Goal: Task Accomplishment & Management: Manage account settings

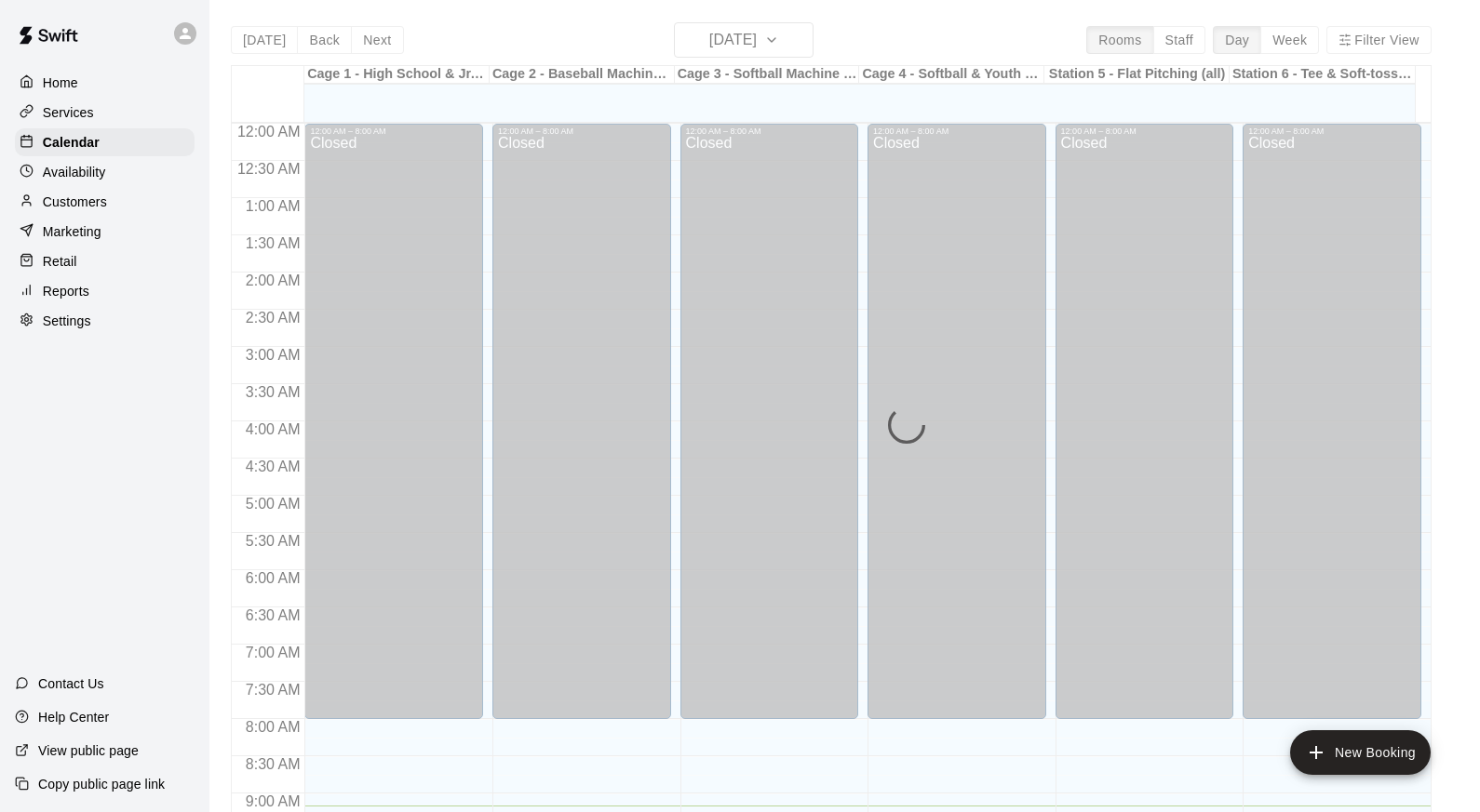
scroll to position [682, 0]
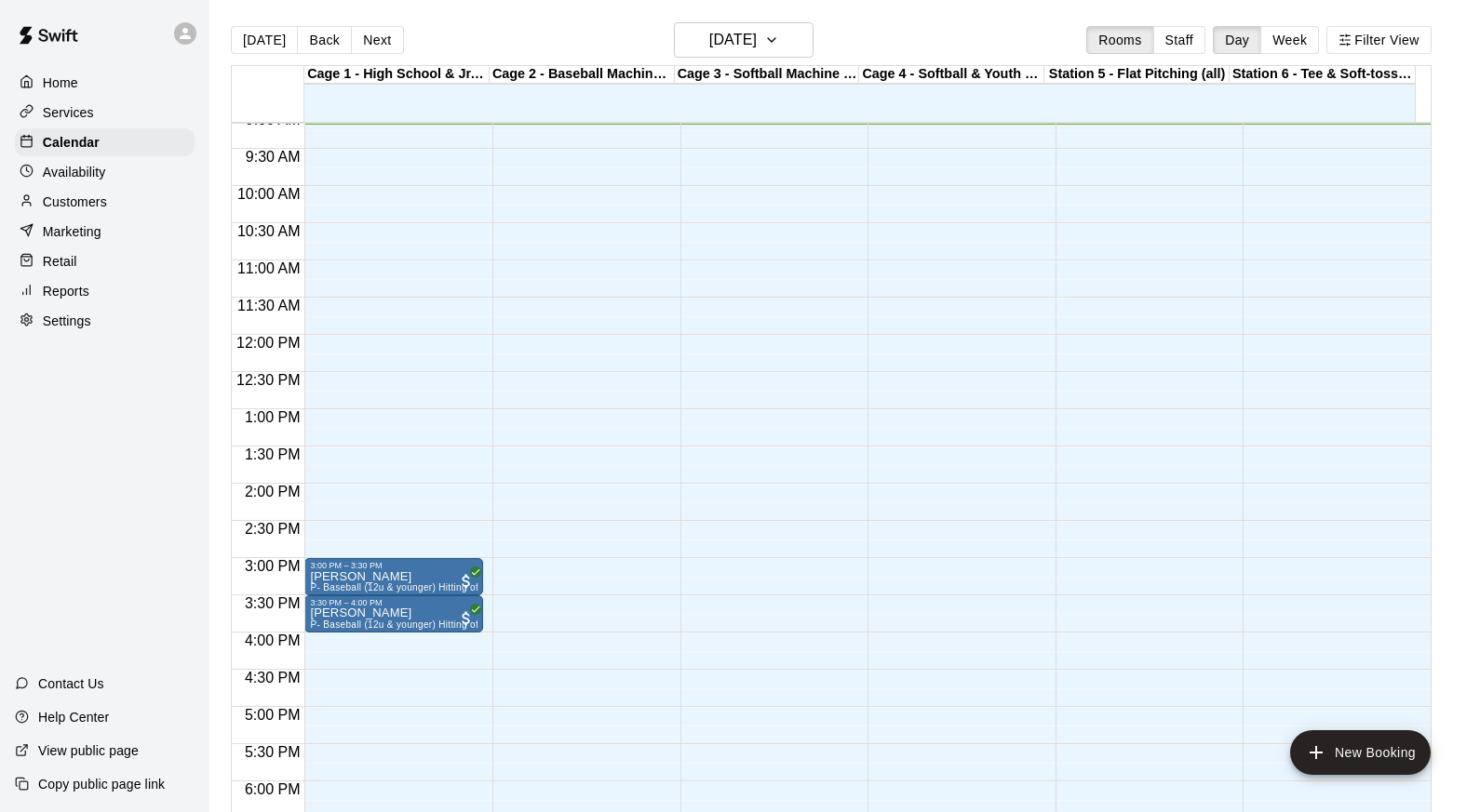
click at [60, 209] on p "Customers" at bounding box center [74, 201] width 64 height 19
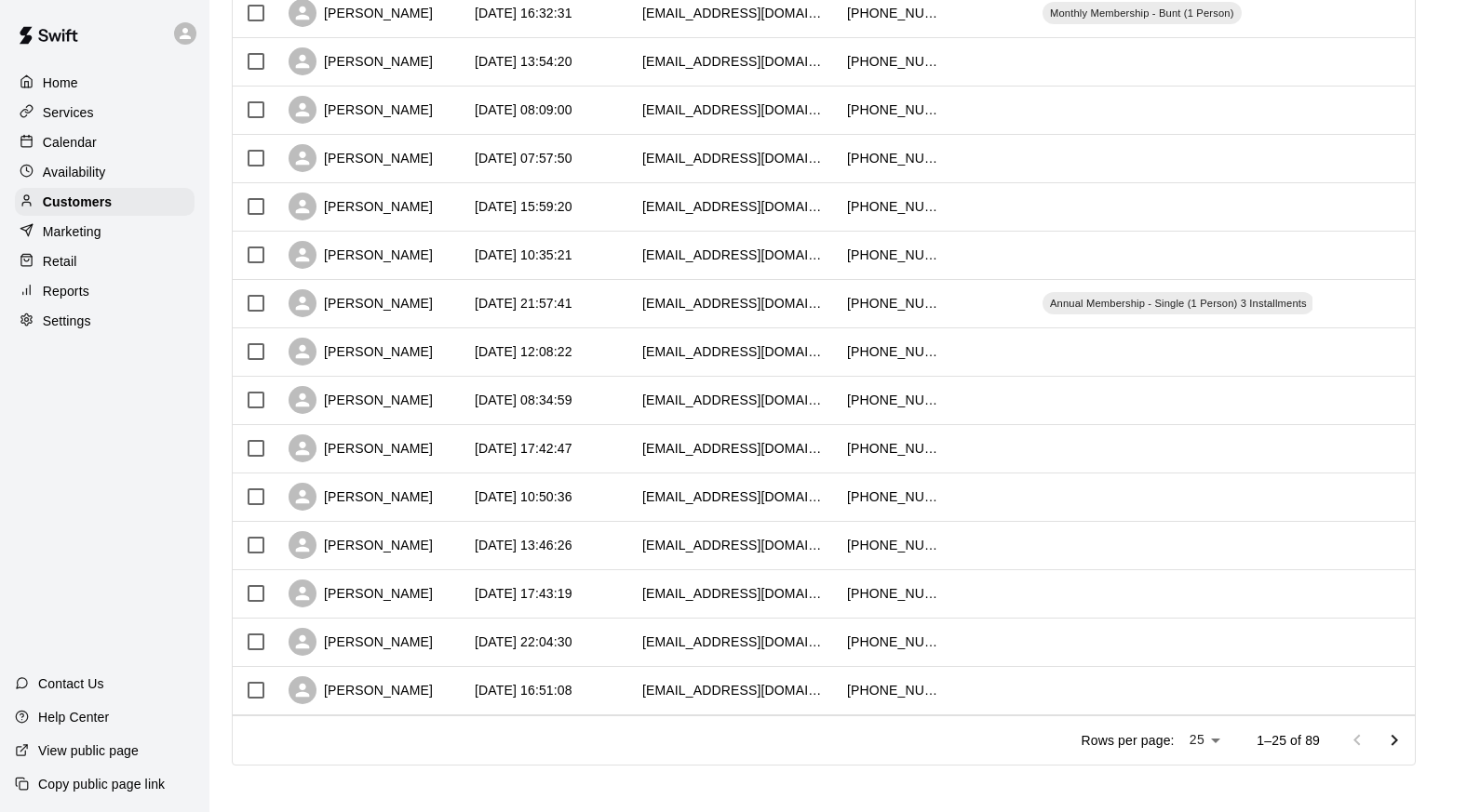
scroll to position [796, 0]
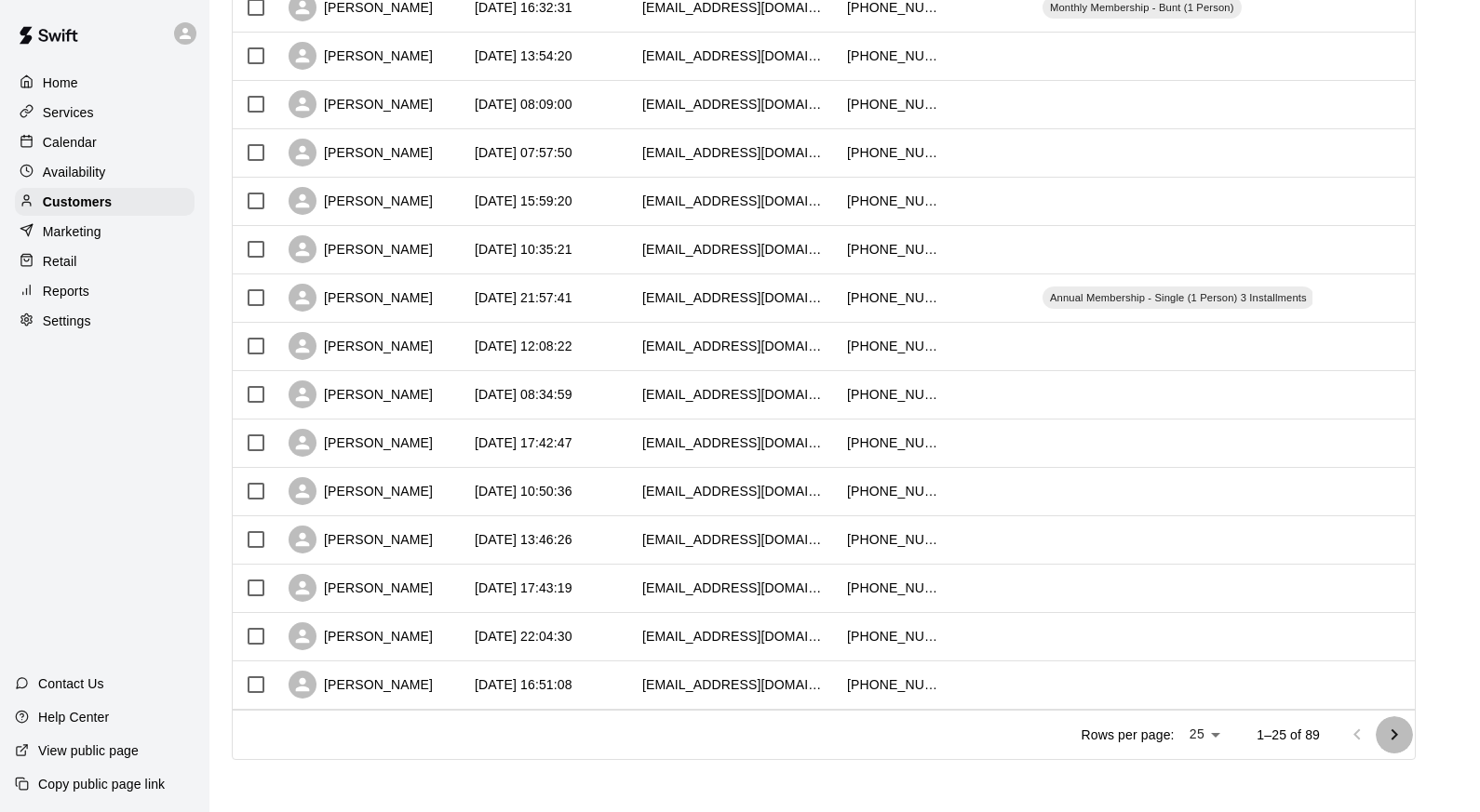
click at [1398, 732] on icon "Go to next page" at bounding box center [1395, 733] width 7 height 11
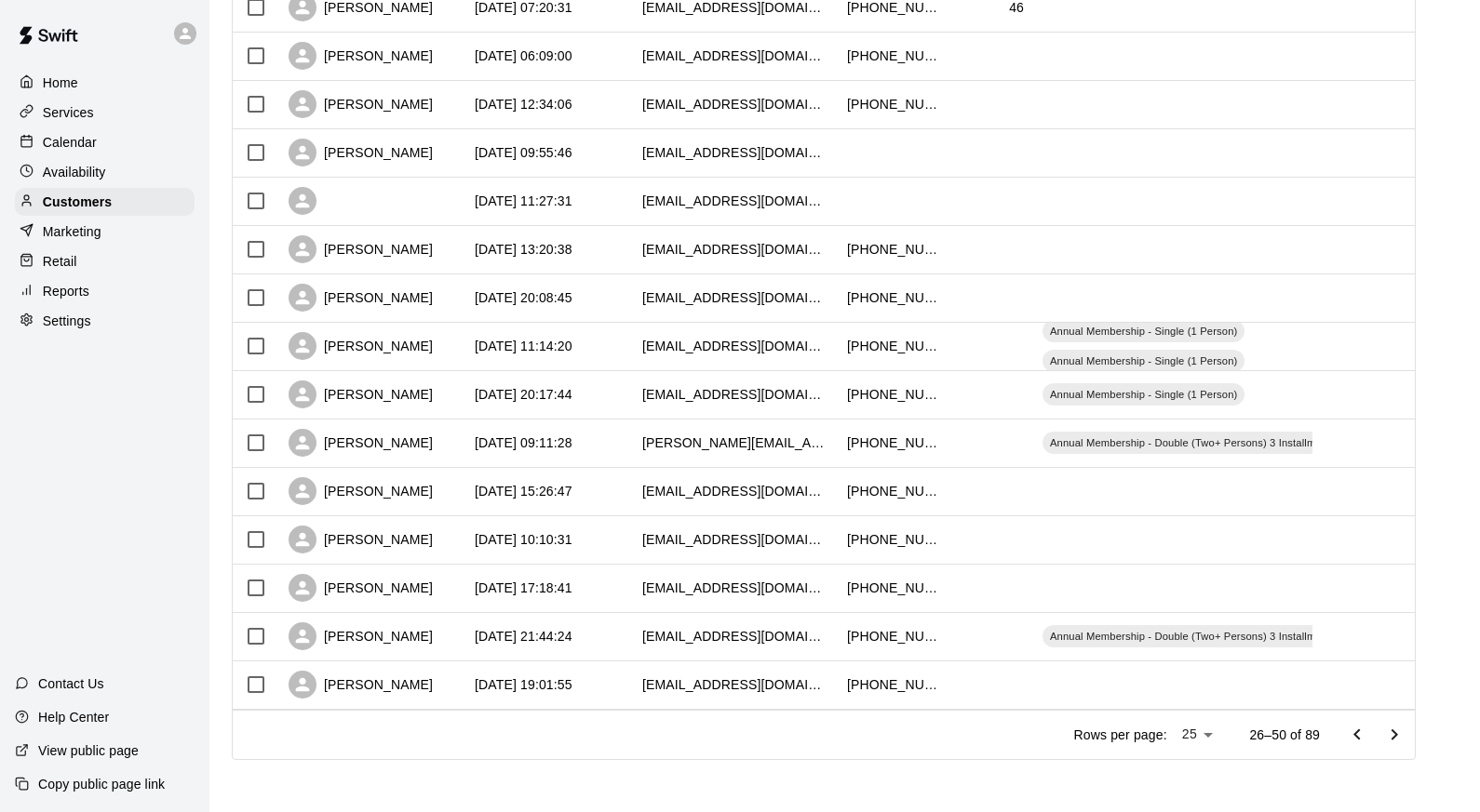
click at [1398, 733] on icon "Go to next page" at bounding box center [1395, 733] width 7 height 11
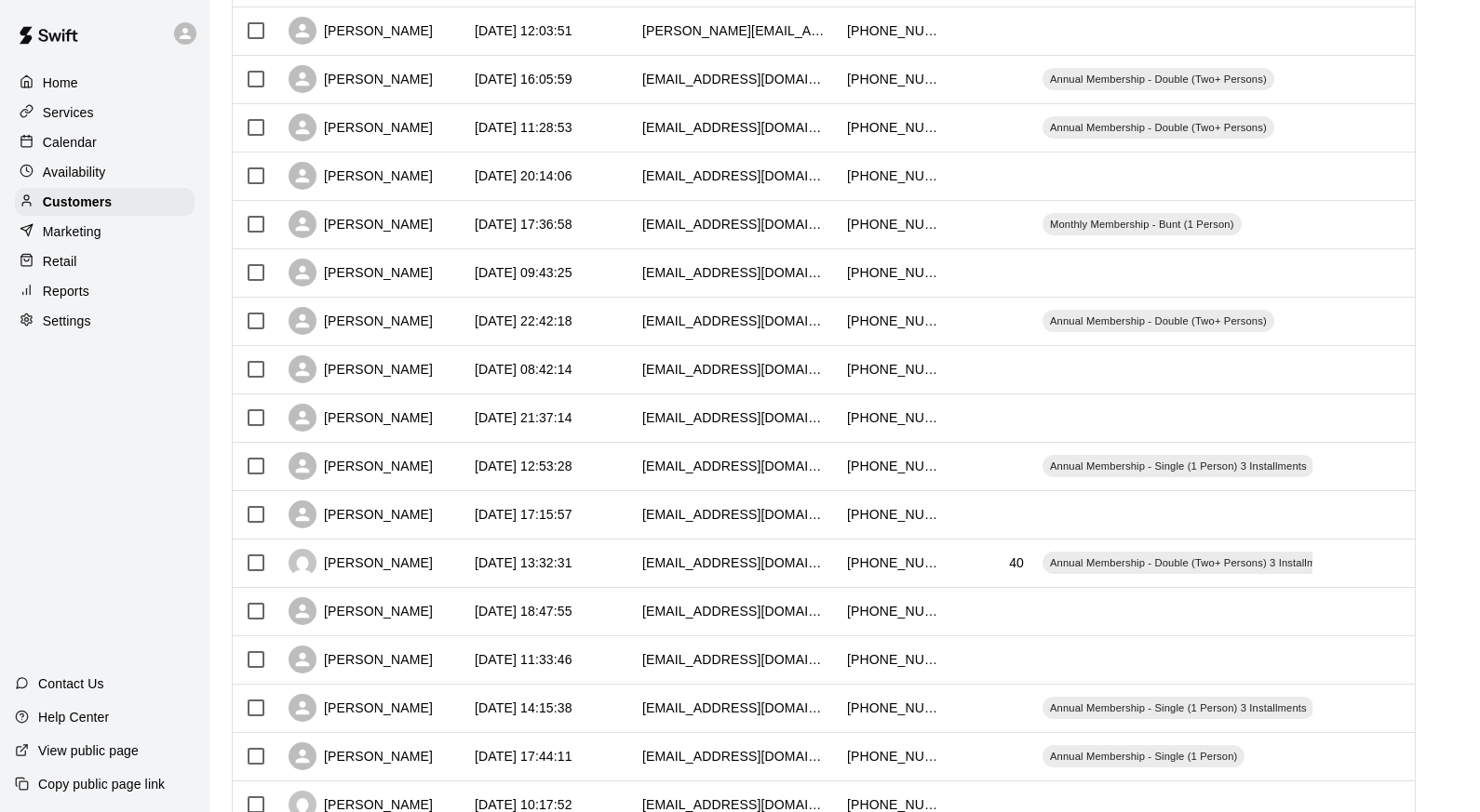
scroll to position [280, 0]
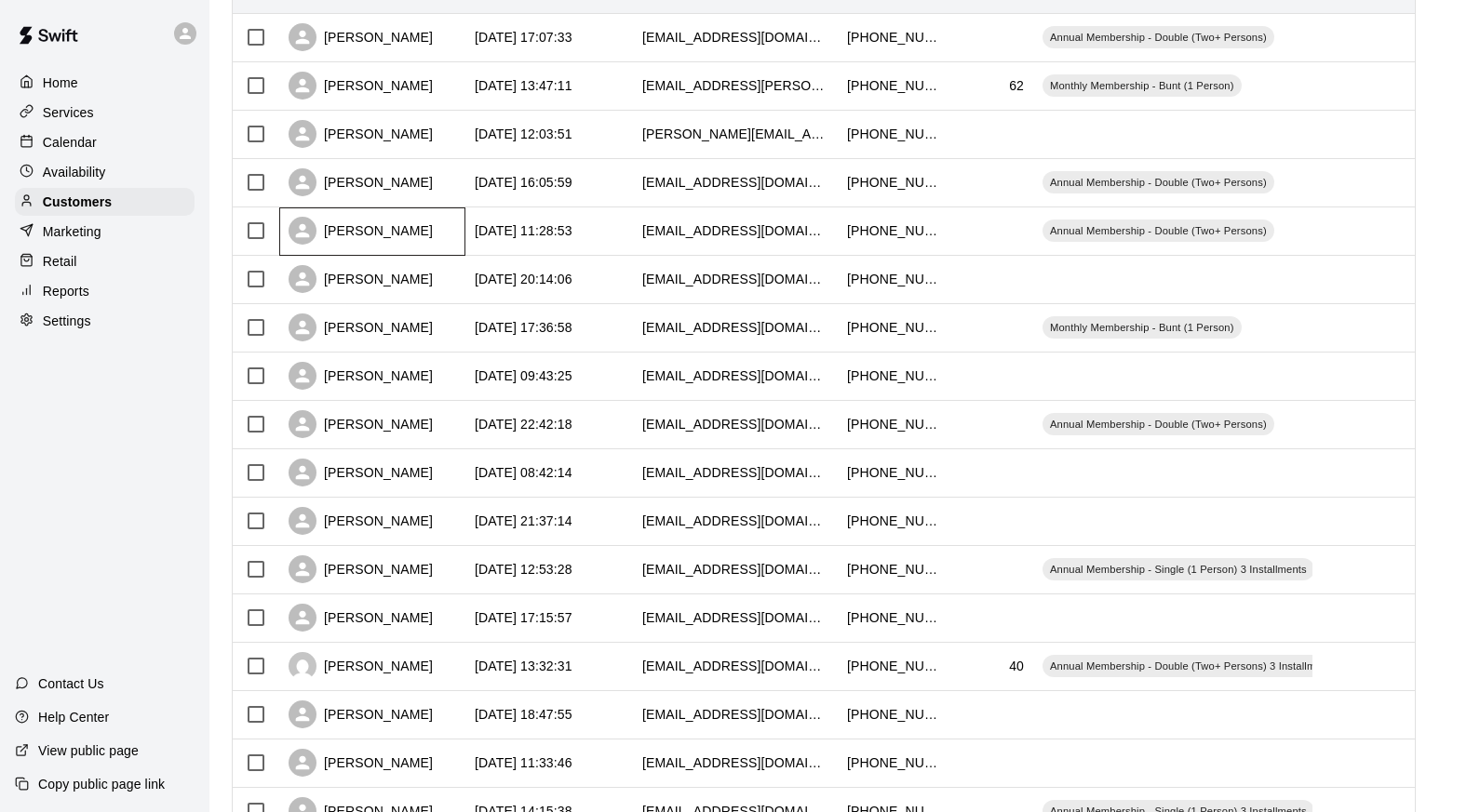
click at [375, 233] on div "[PERSON_NAME]" at bounding box center [361, 231] width 144 height 28
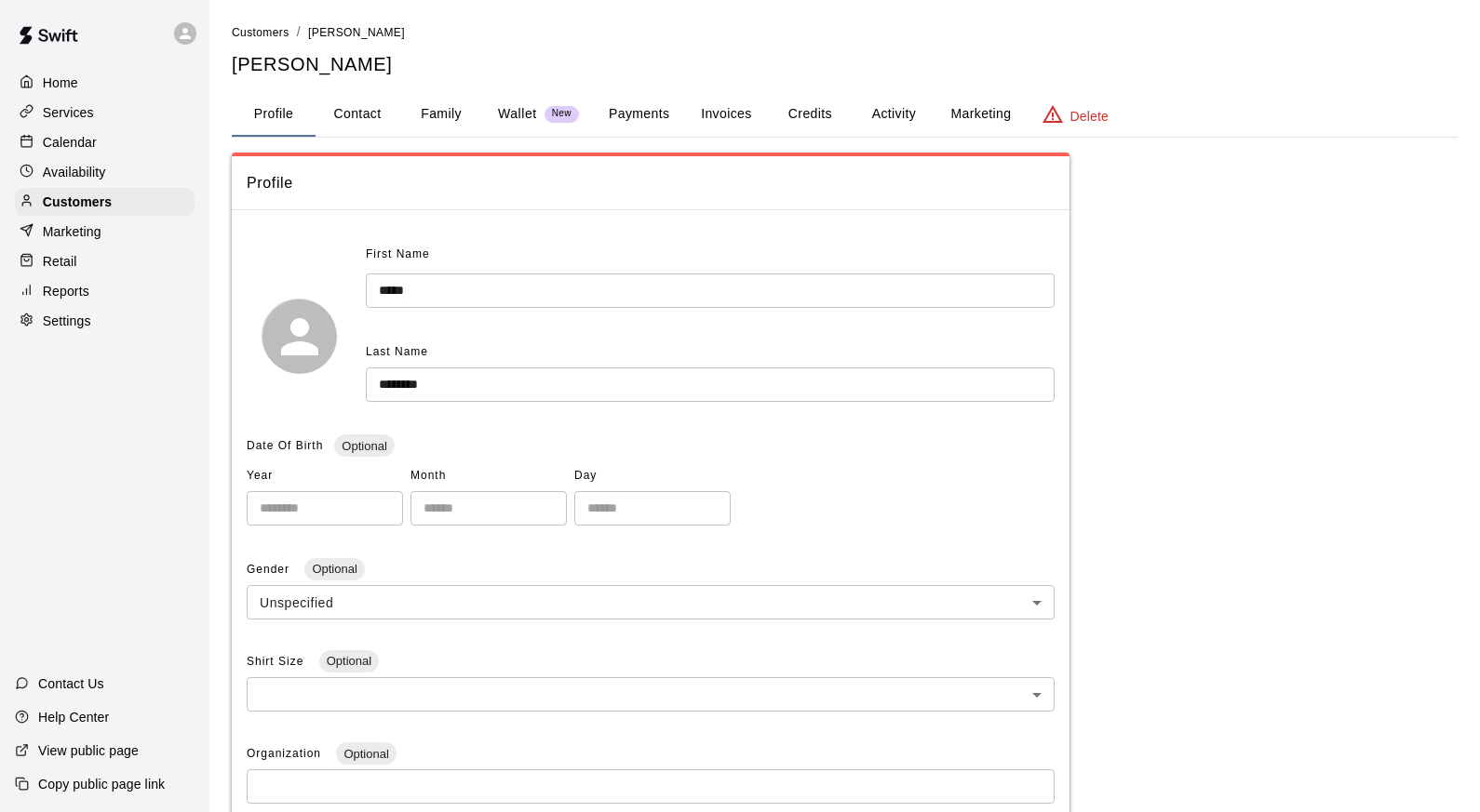
click at [443, 109] on button "Family" at bounding box center [441, 113] width 84 height 44
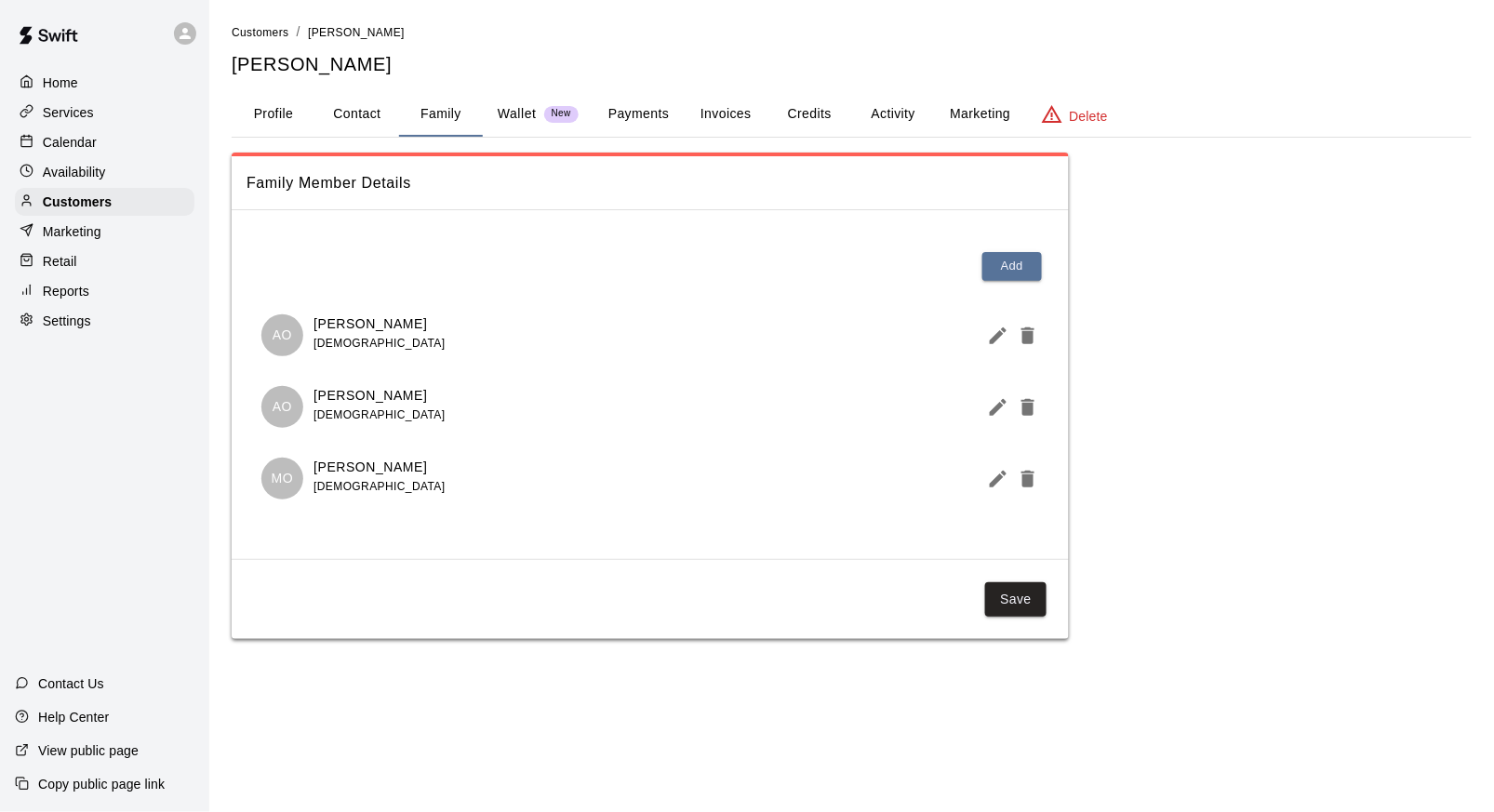
click at [639, 104] on button "Payments" at bounding box center [639, 113] width 91 height 44
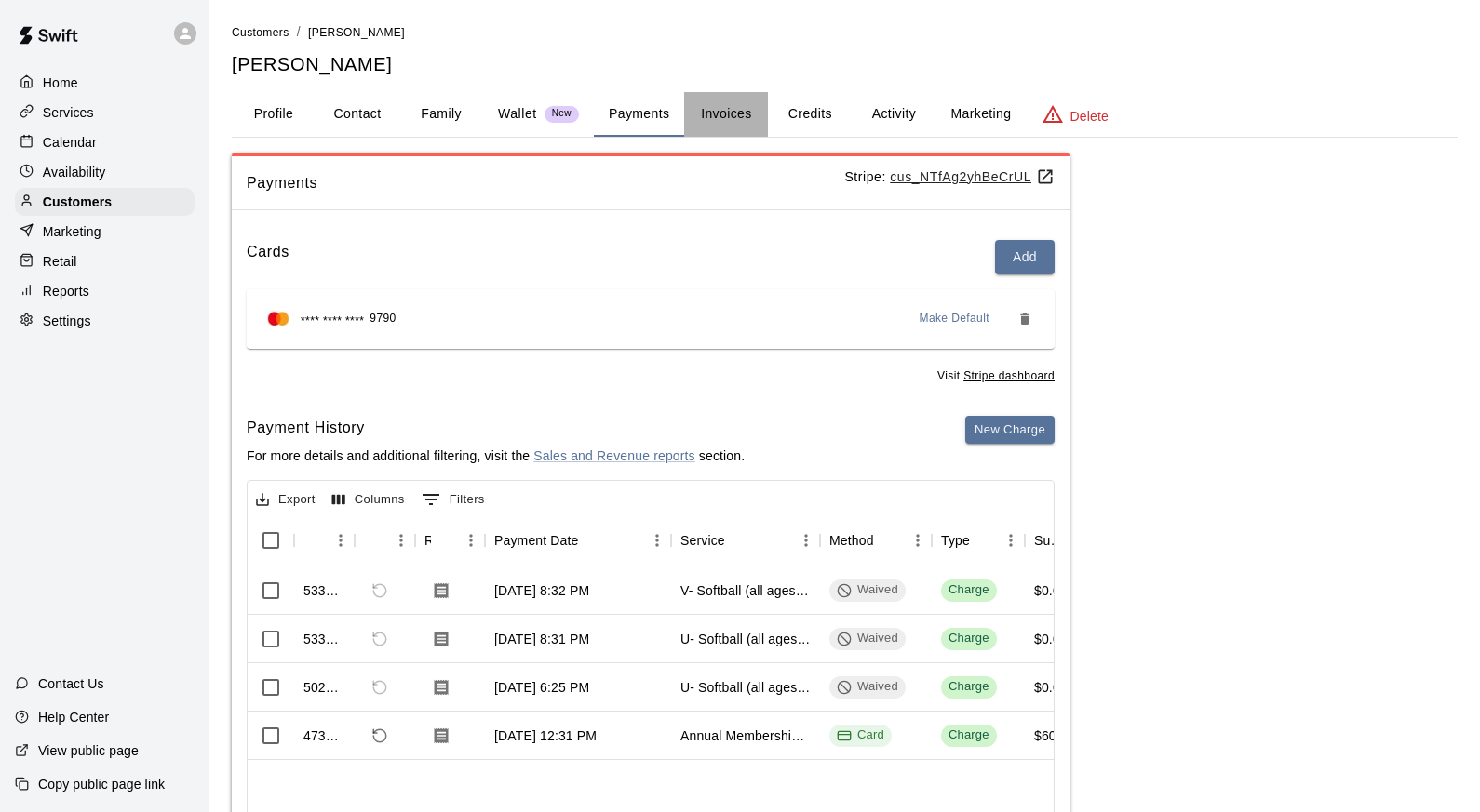
click at [729, 109] on button "Invoices" at bounding box center [726, 113] width 84 height 44
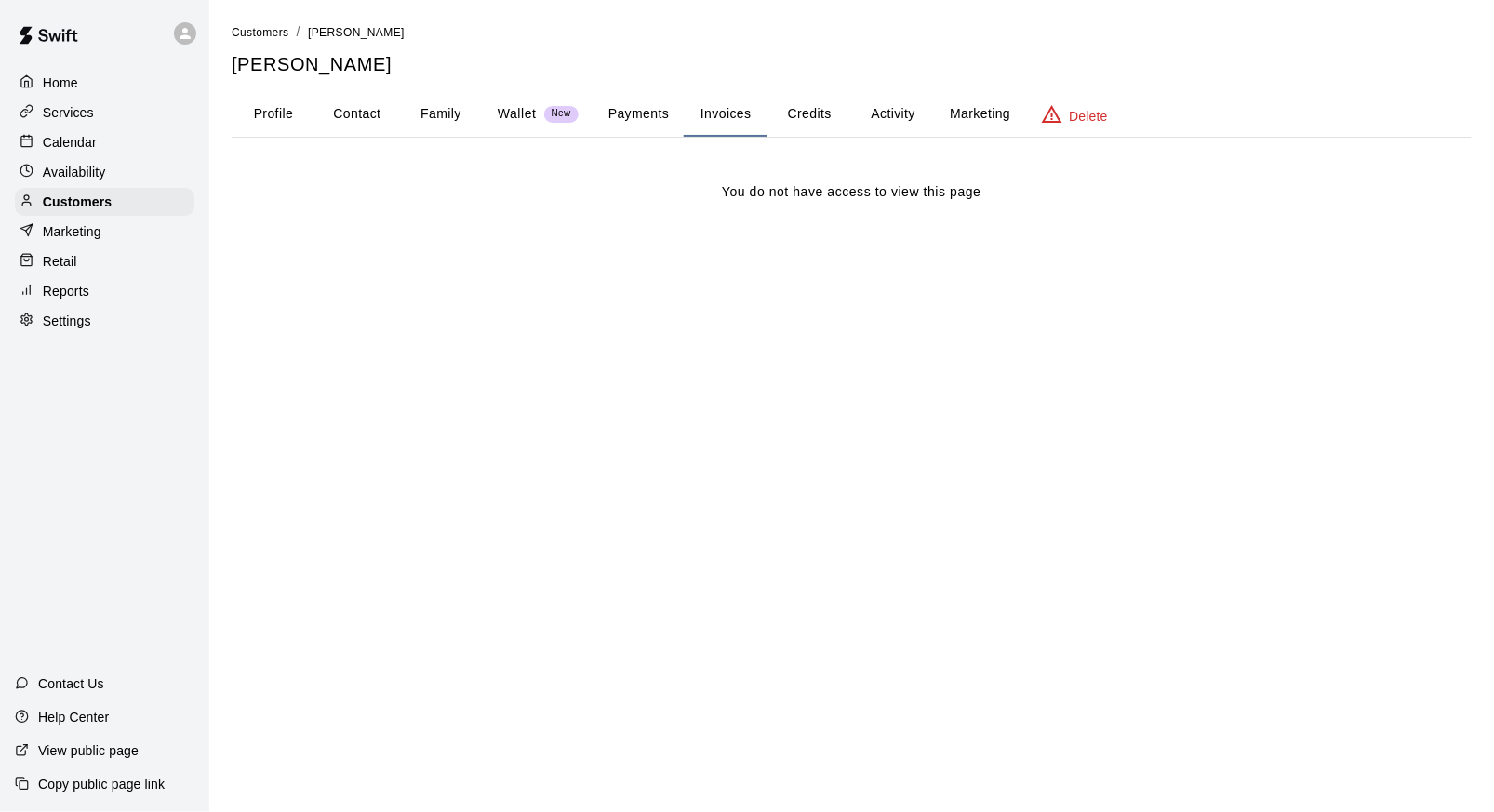
click at [279, 106] on button "Profile" at bounding box center [273, 113] width 84 height 44
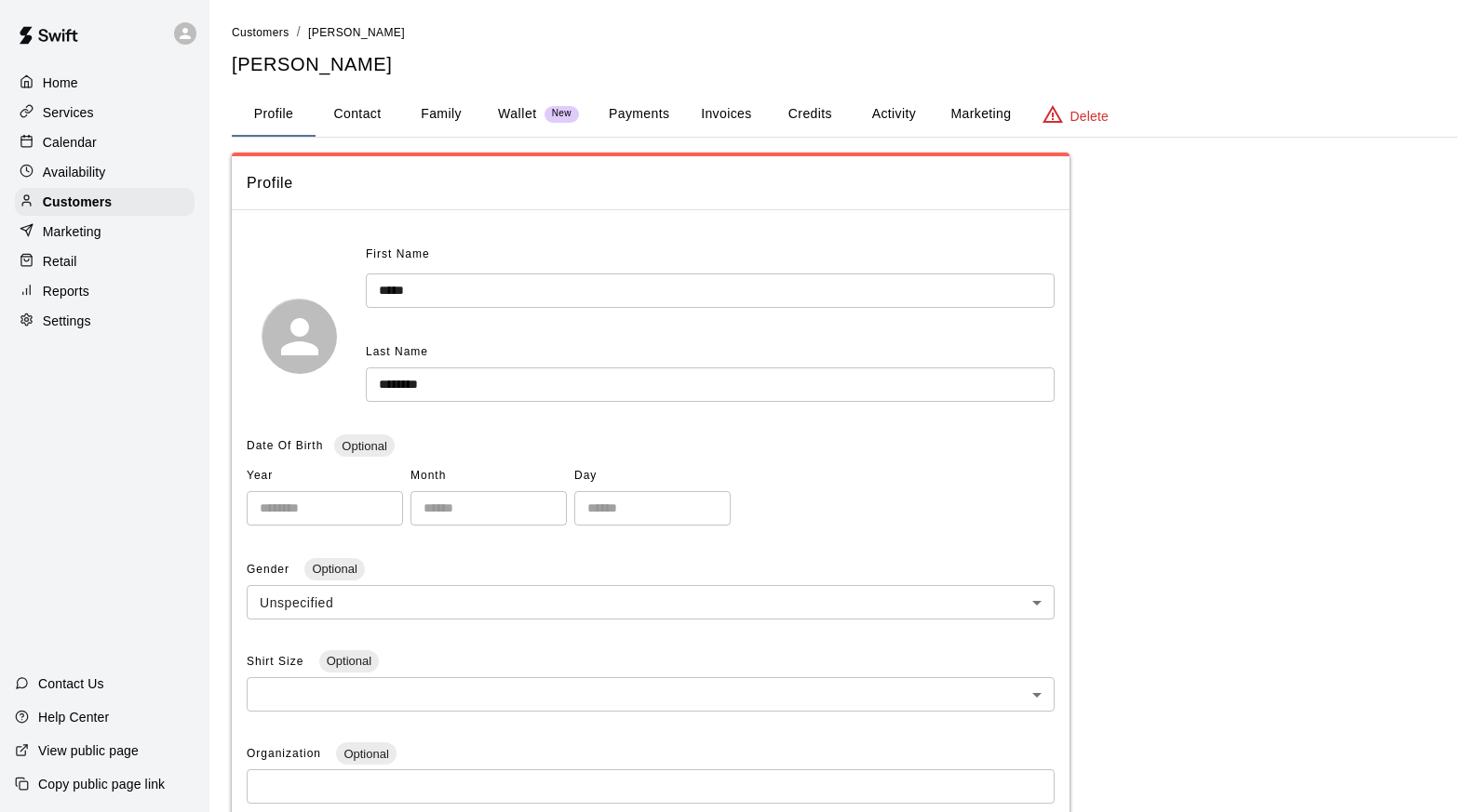
click at [367, 111] on button "Contact" at bounding box center [357, 113] width 84 height 44
select select "**"
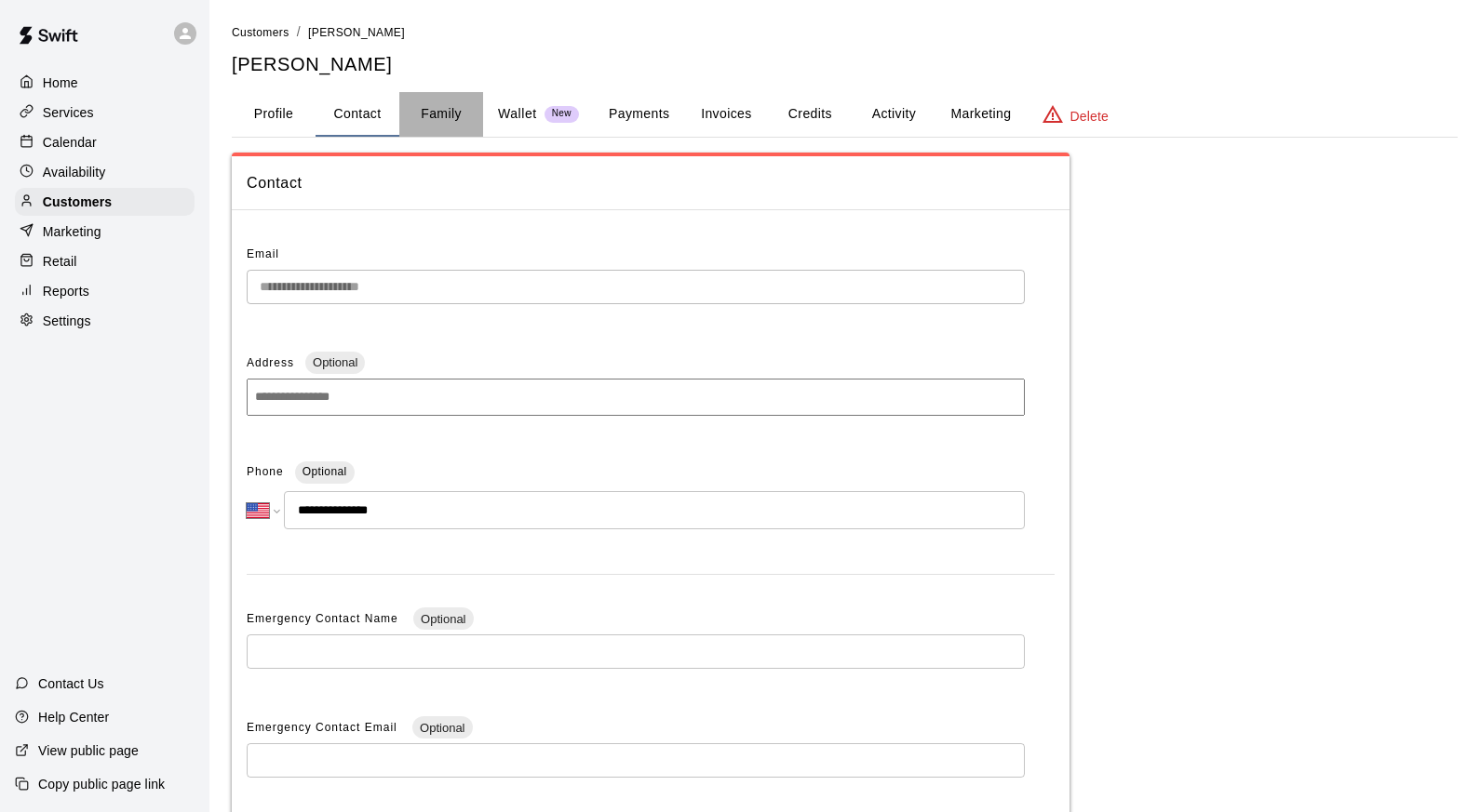
click at [457, 112] on button "Family" at bounding box center [441, 113] width 84 height 44
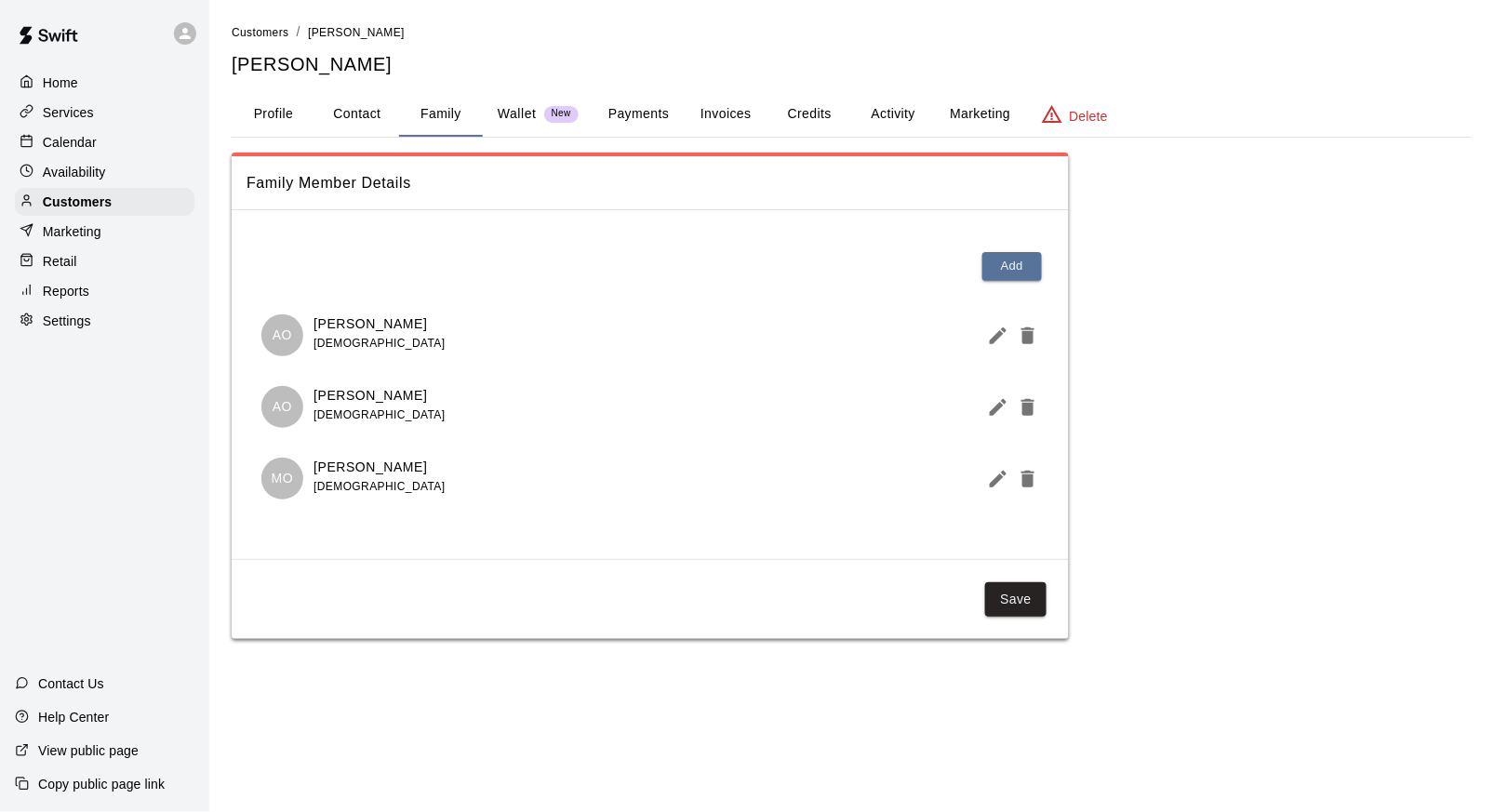
click at [522, 111] on p "Wallet" at bounding box center [517, 114] width 39 height 20
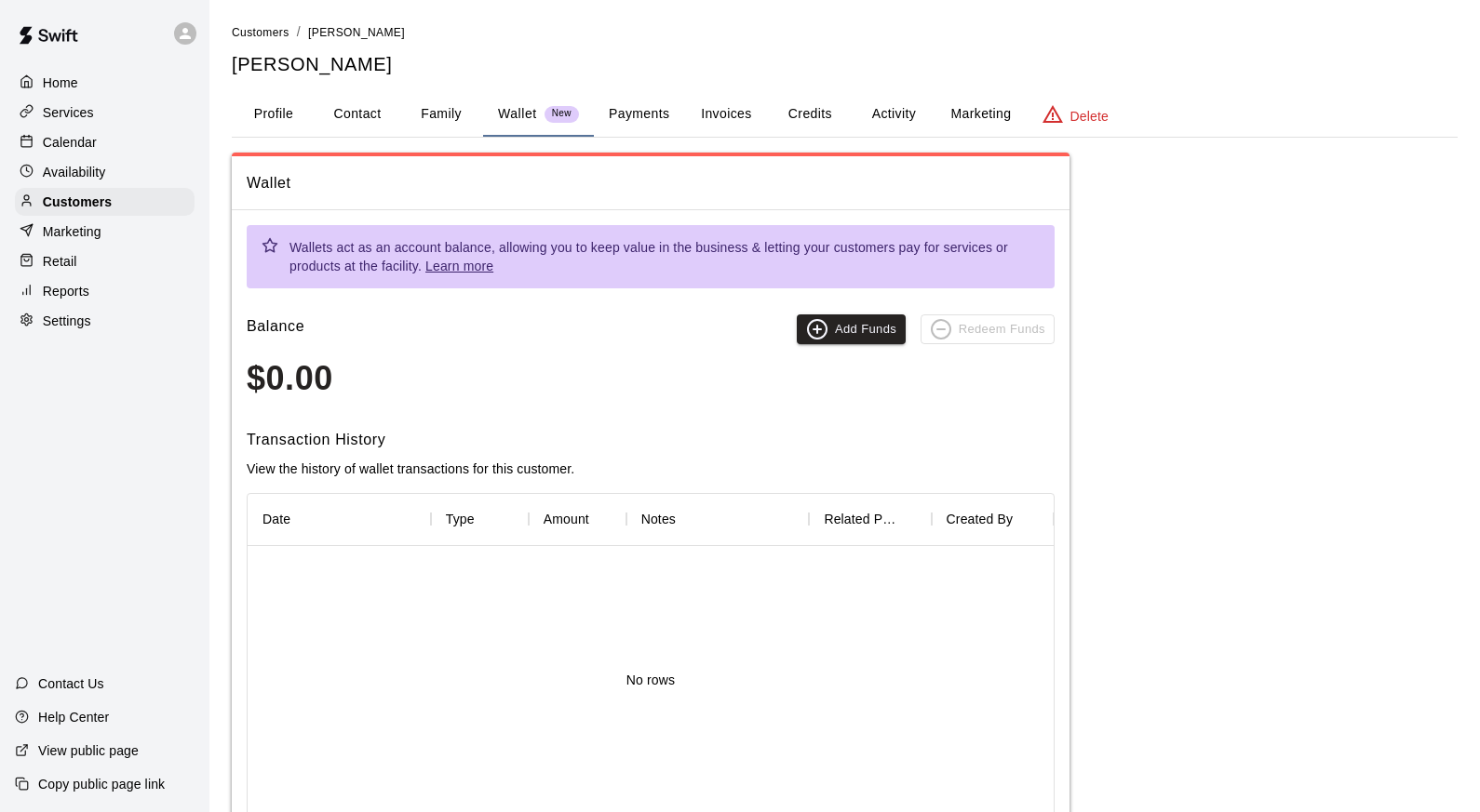
click at [626, 111] on button "Payments" at bounding box center [639, 113] width 91 height 44
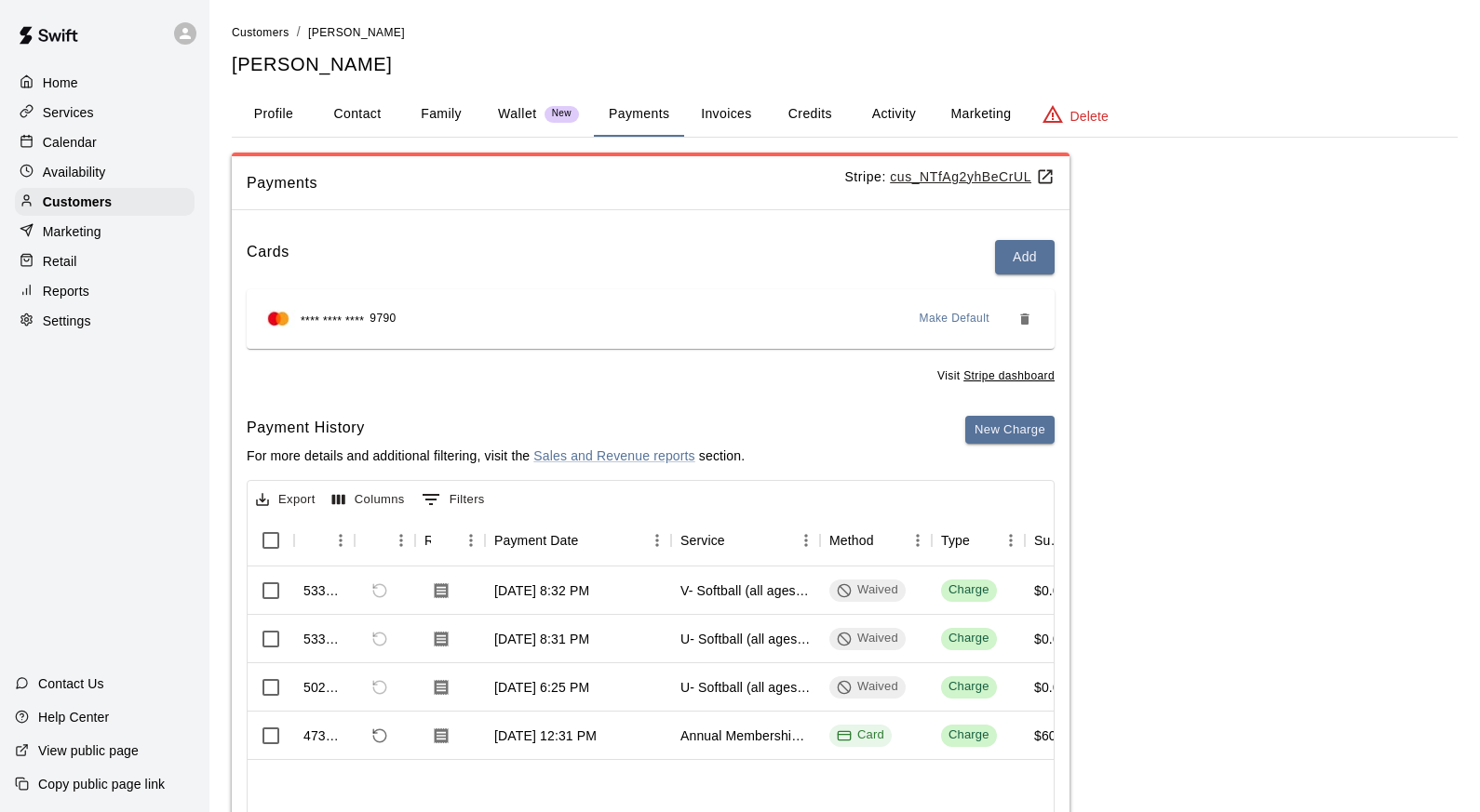
click at [724, 116] on button "Invoices" at bounding box center [726, 113] width 84 height 44
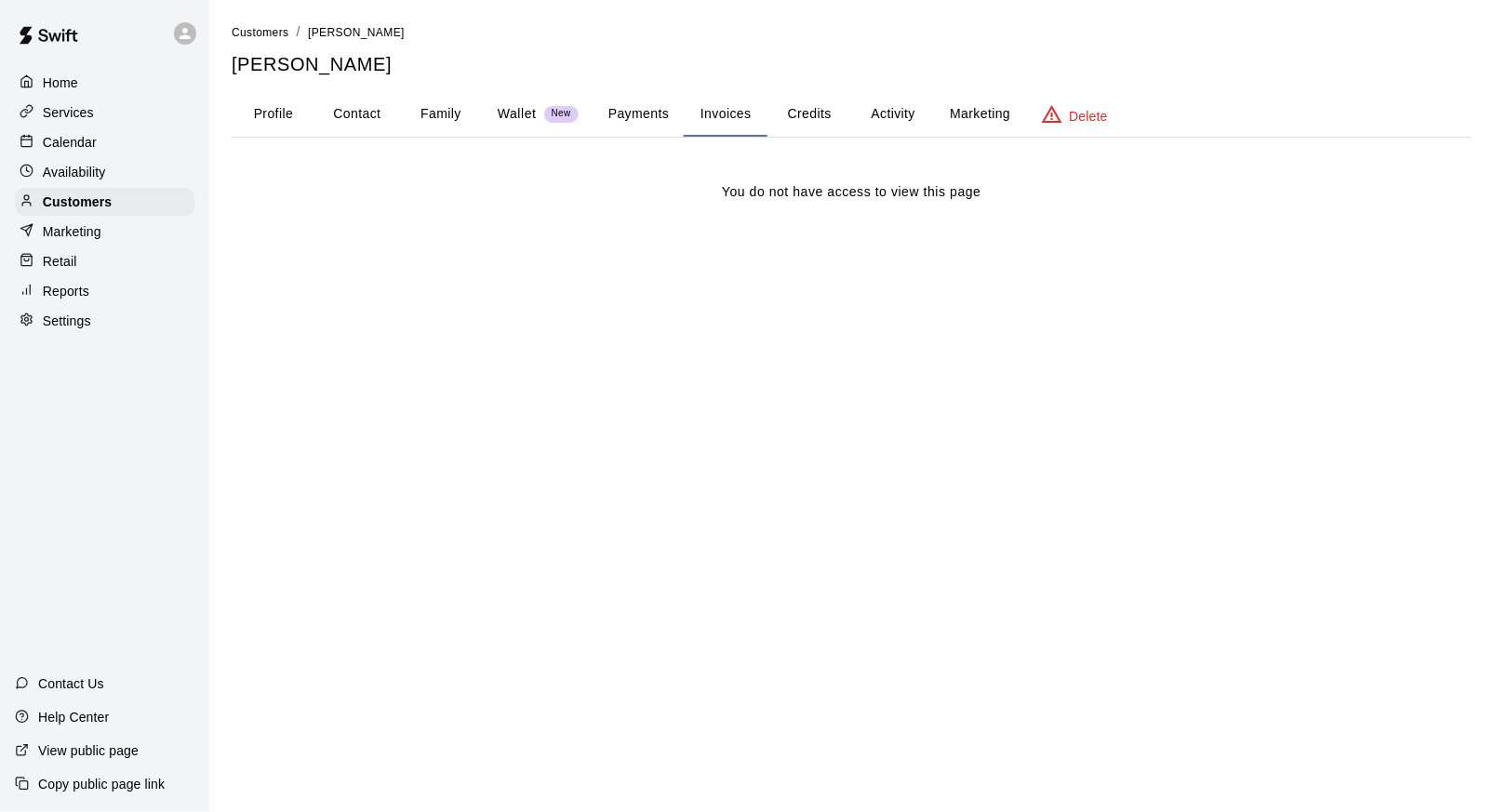
click at [814, 112] on button "Credits" at bounding box center [809, 113] width 84 height 44
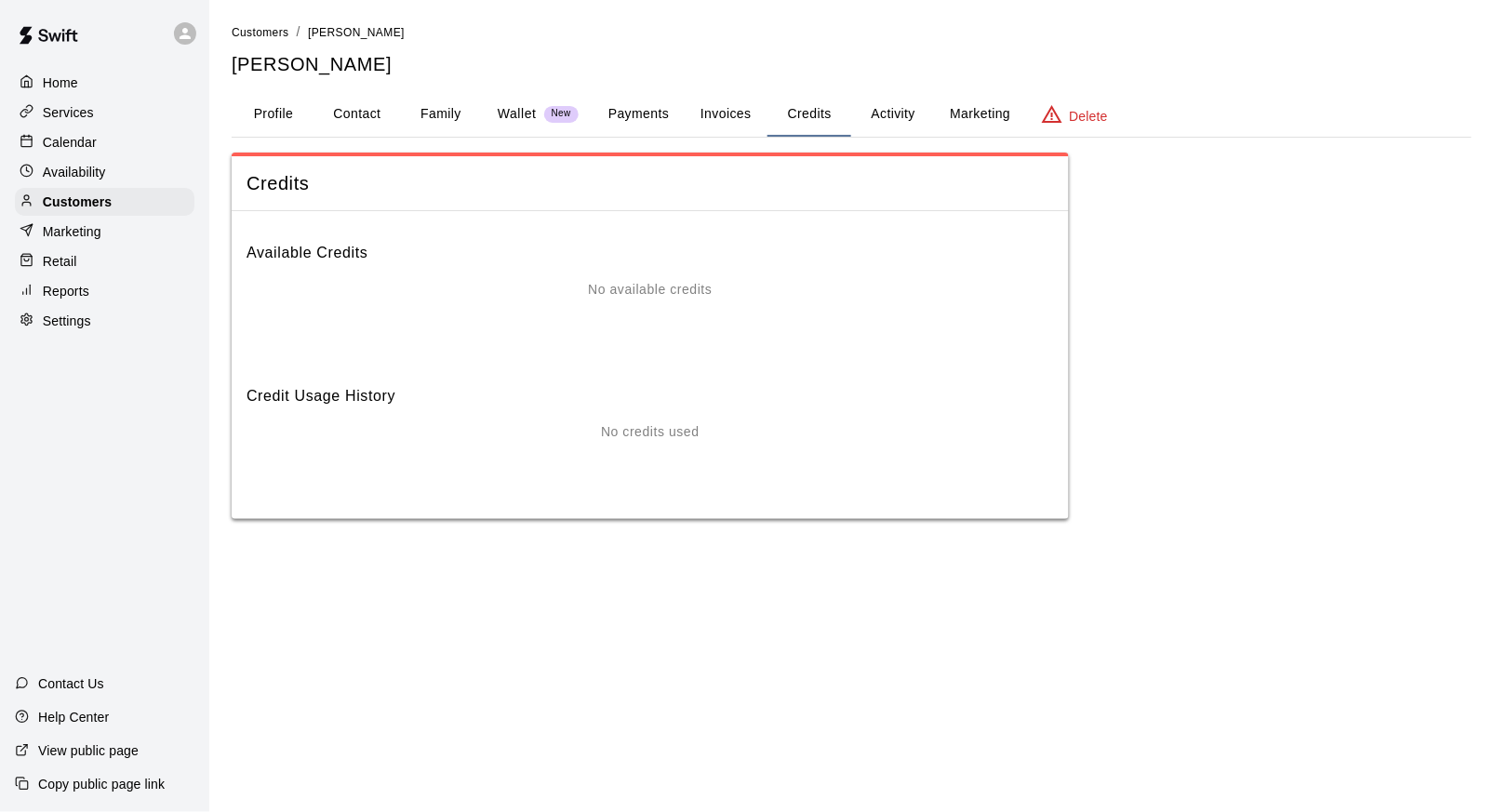
click at [890, 108] on button "Activity" at bounding box center [893, 113] width 84 height 44
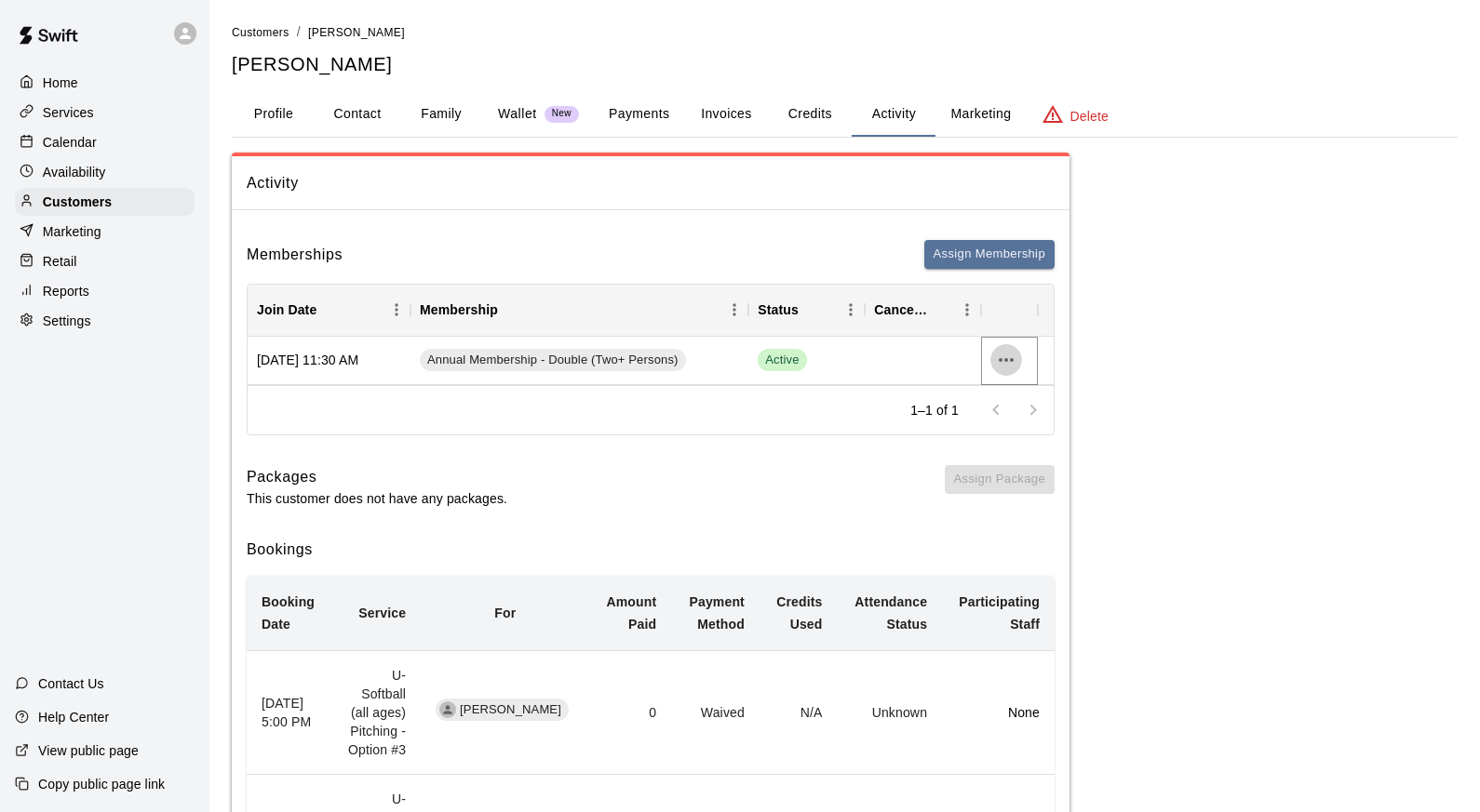
click at [1006, 358] on icon "more actions" at bounding box center [1006, 360] width 23 height 23
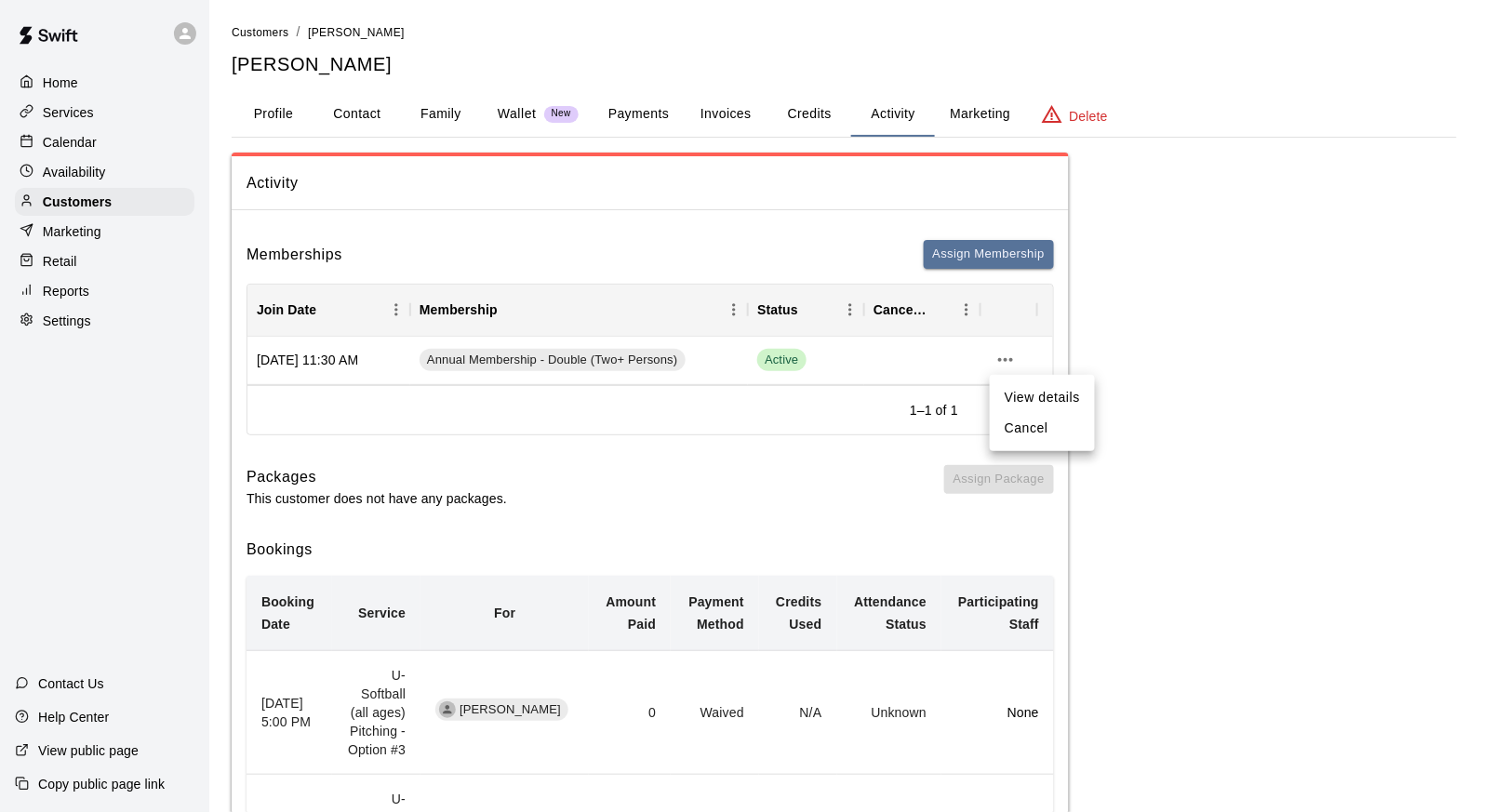
click at [737, 458] on div at bounding box center [747, 406] width 1494 height 812
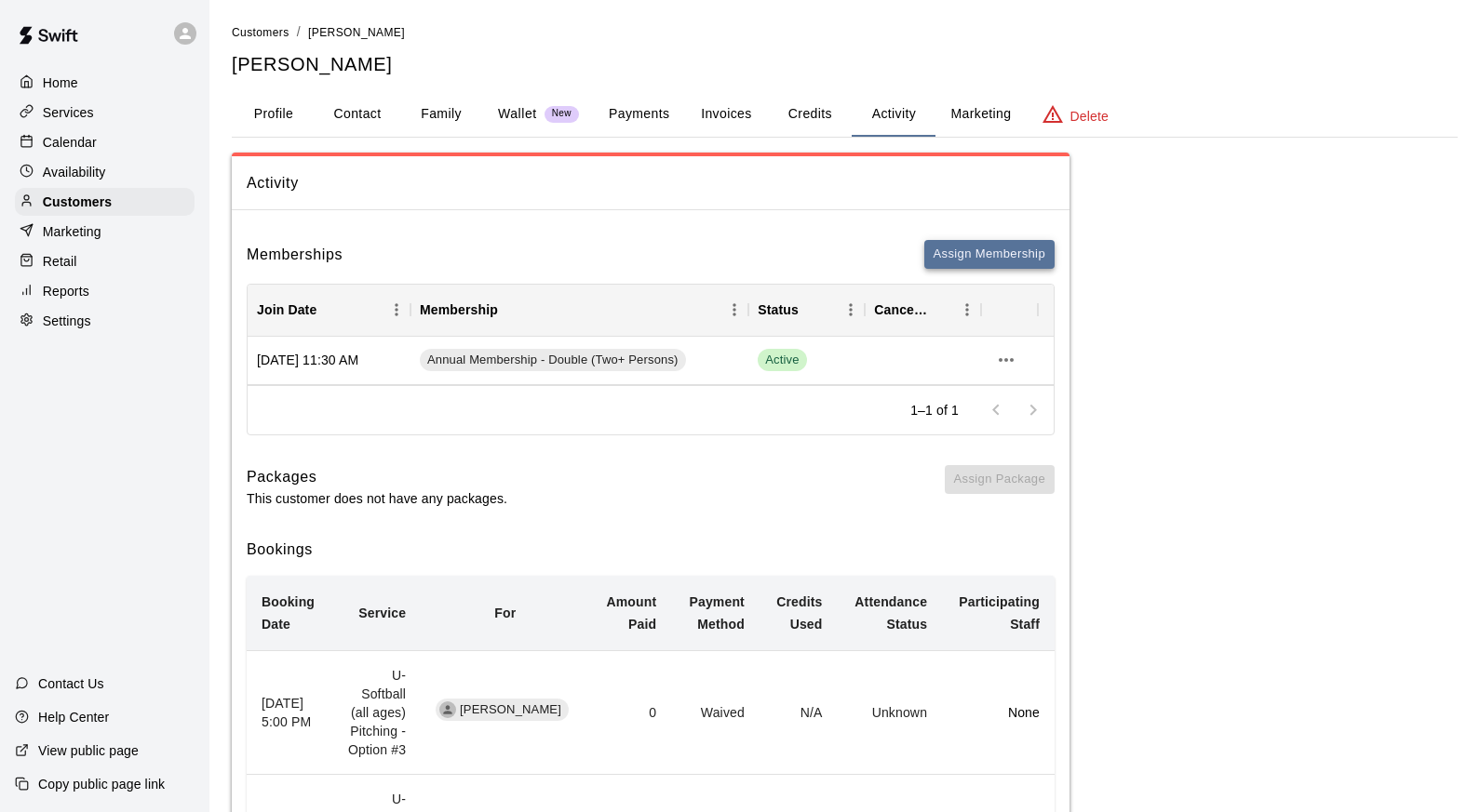
click at [990, 249] on button "Assign Membership" at bounding box center [990, 254] width 130 height 29
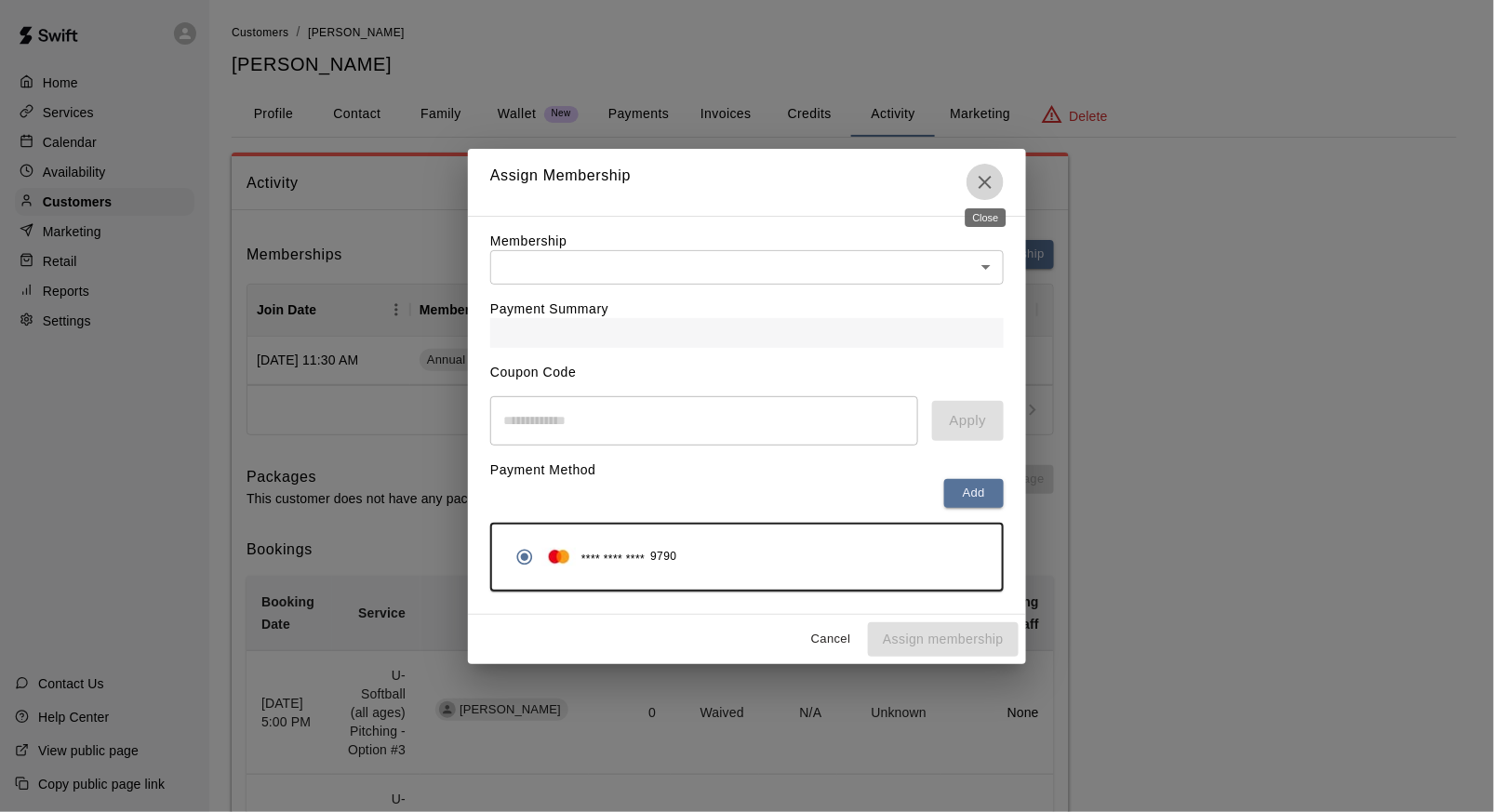
click at [991, 175] on icon "Close" at bounding box center [985, 182] width 23 height 23
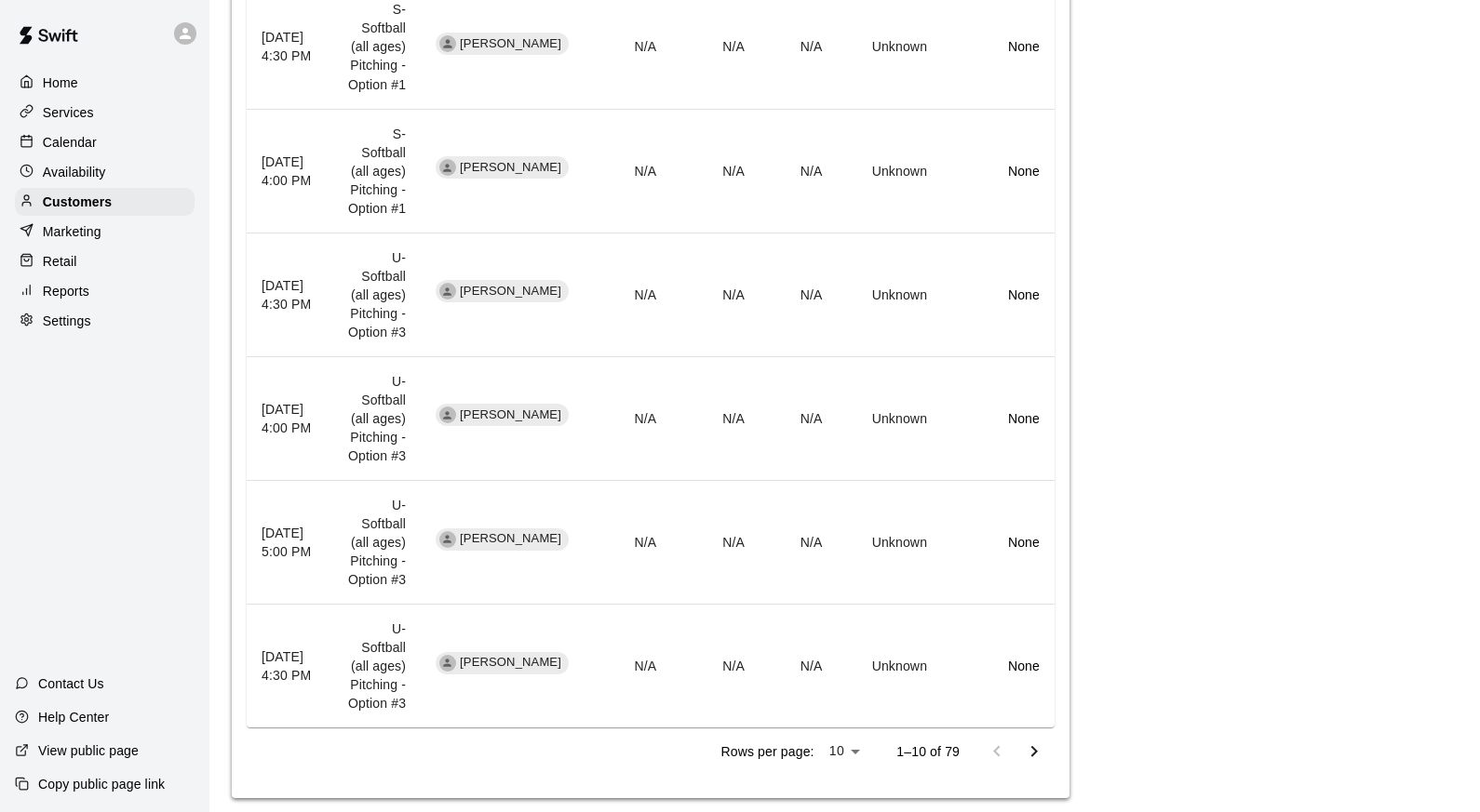
scroll to position [1183, 0]
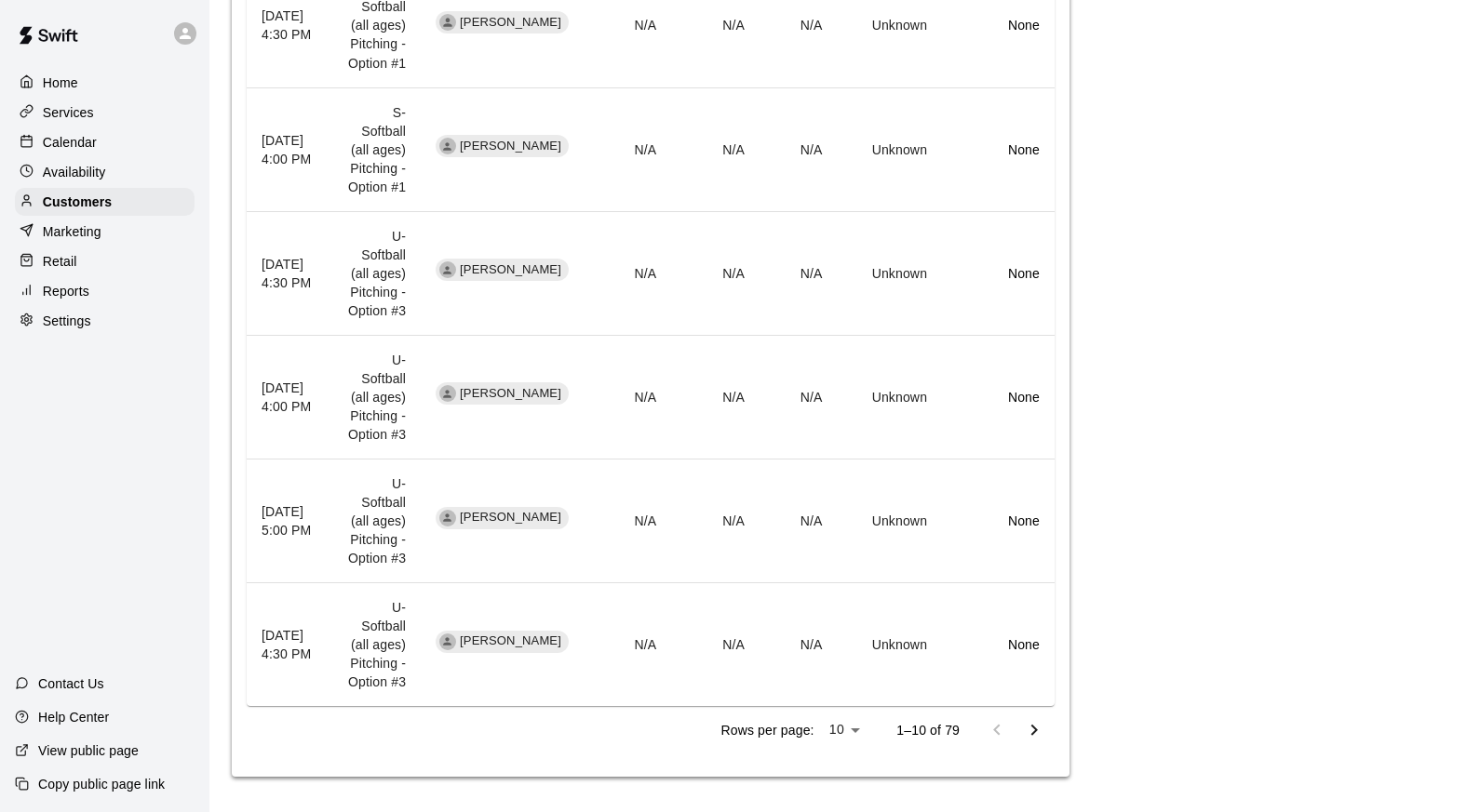
click at [1034, 728] on icon "Go to next page" at bounding box center [1034, 730] width 23 height 23
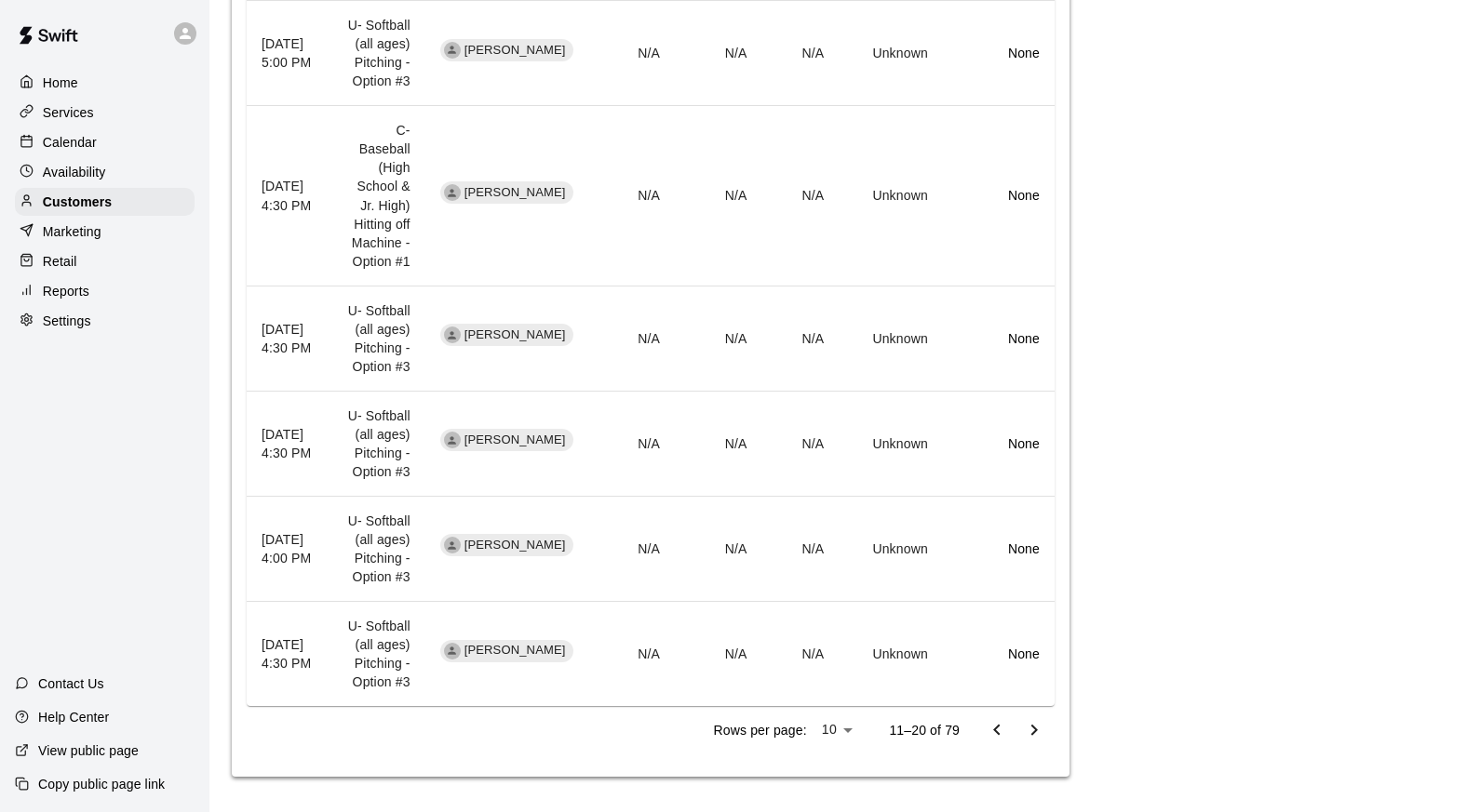
click at [1034, 728] on icon "Go to next page" at bounding box center [1034, 730] width 23 height 23
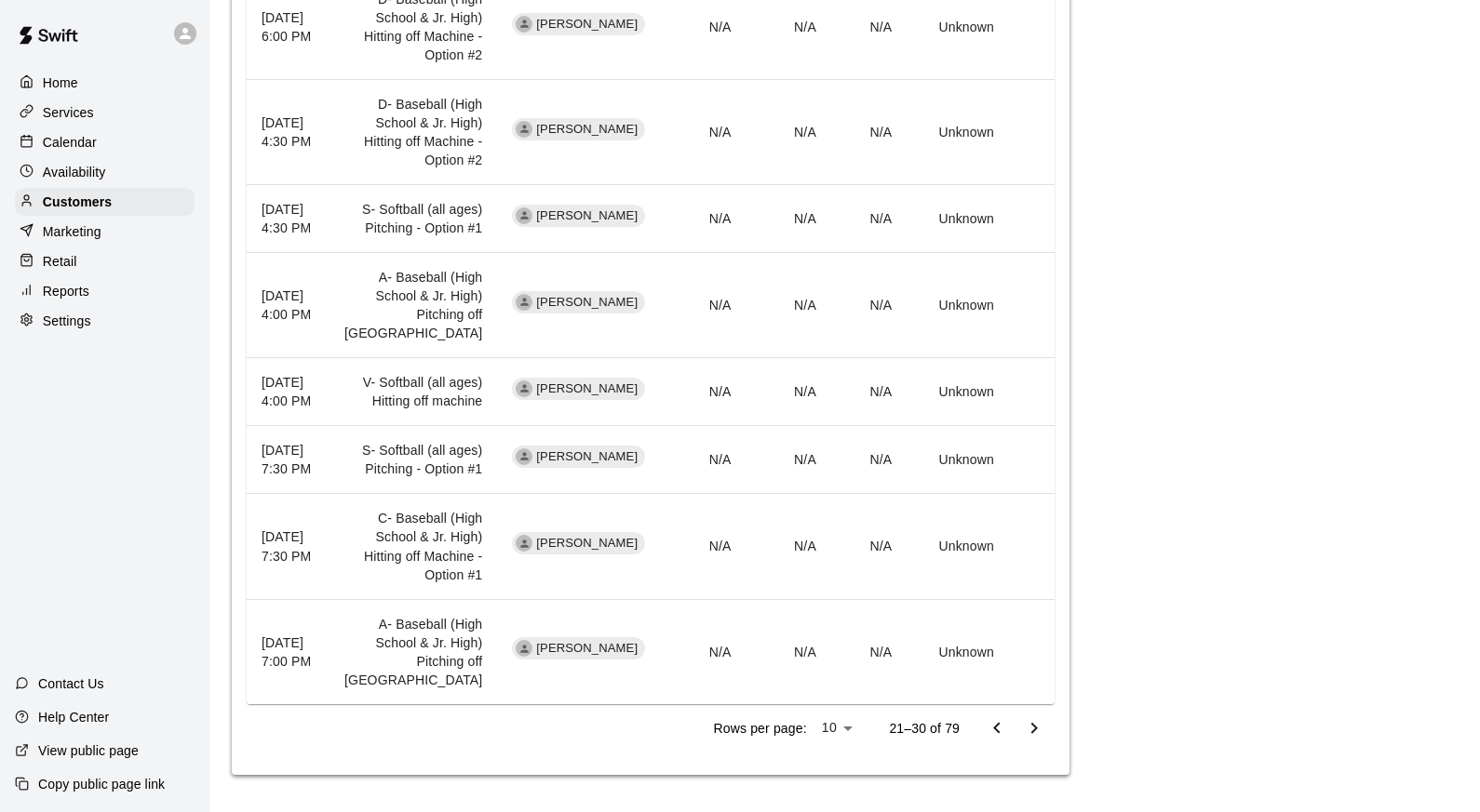
scroll to position [1276, 0]
click at [1036, 726] on icon "Go to next page" at bounding box center [1034, 728] width 23 height 23
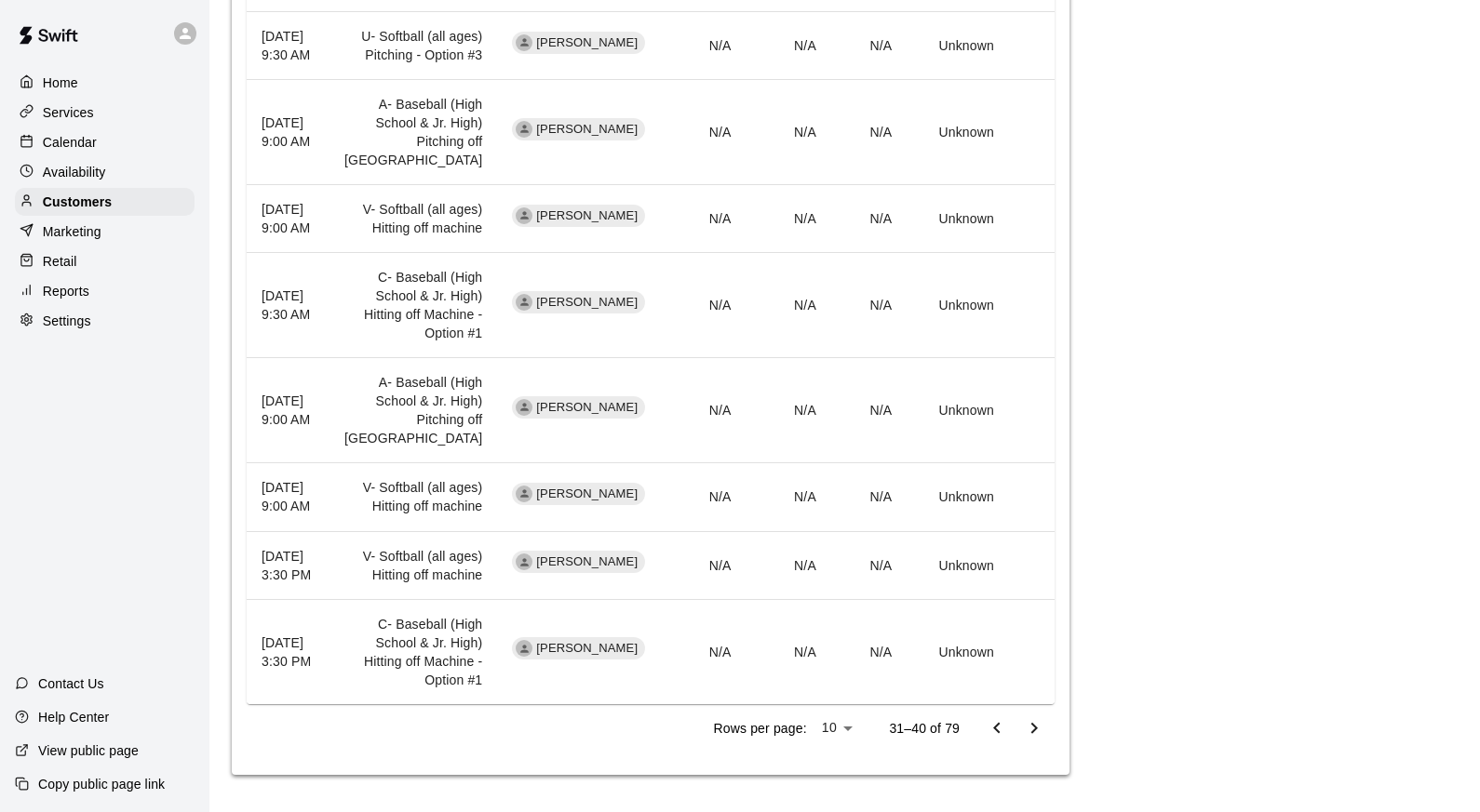
click at [1036, 721] on icon "Go to next page" at bounding box center [1034, 728] width 23 height 23
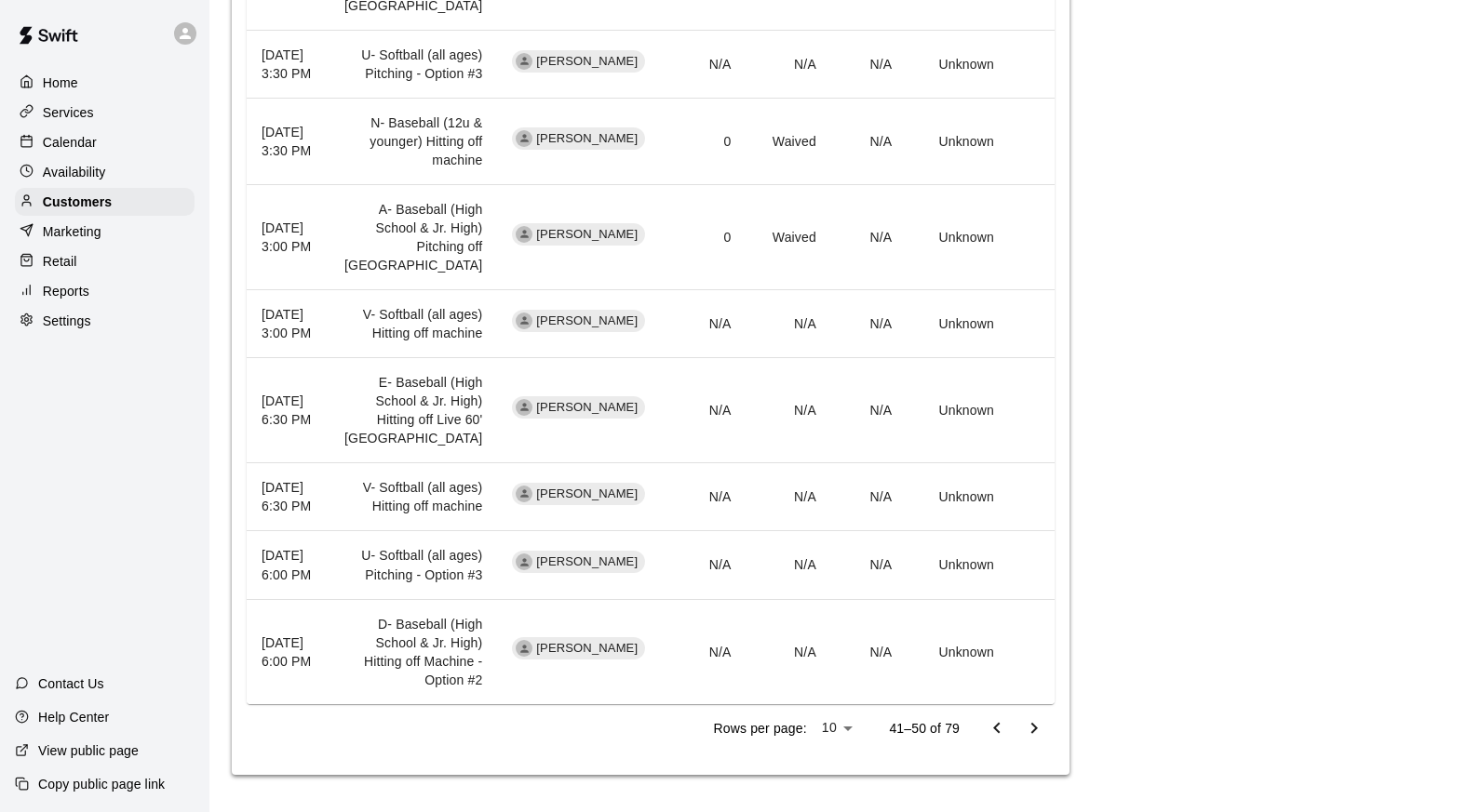
click at [1036, 723] on icon "Go to next page" at bounding box center [1034, 728] width 23 height 23
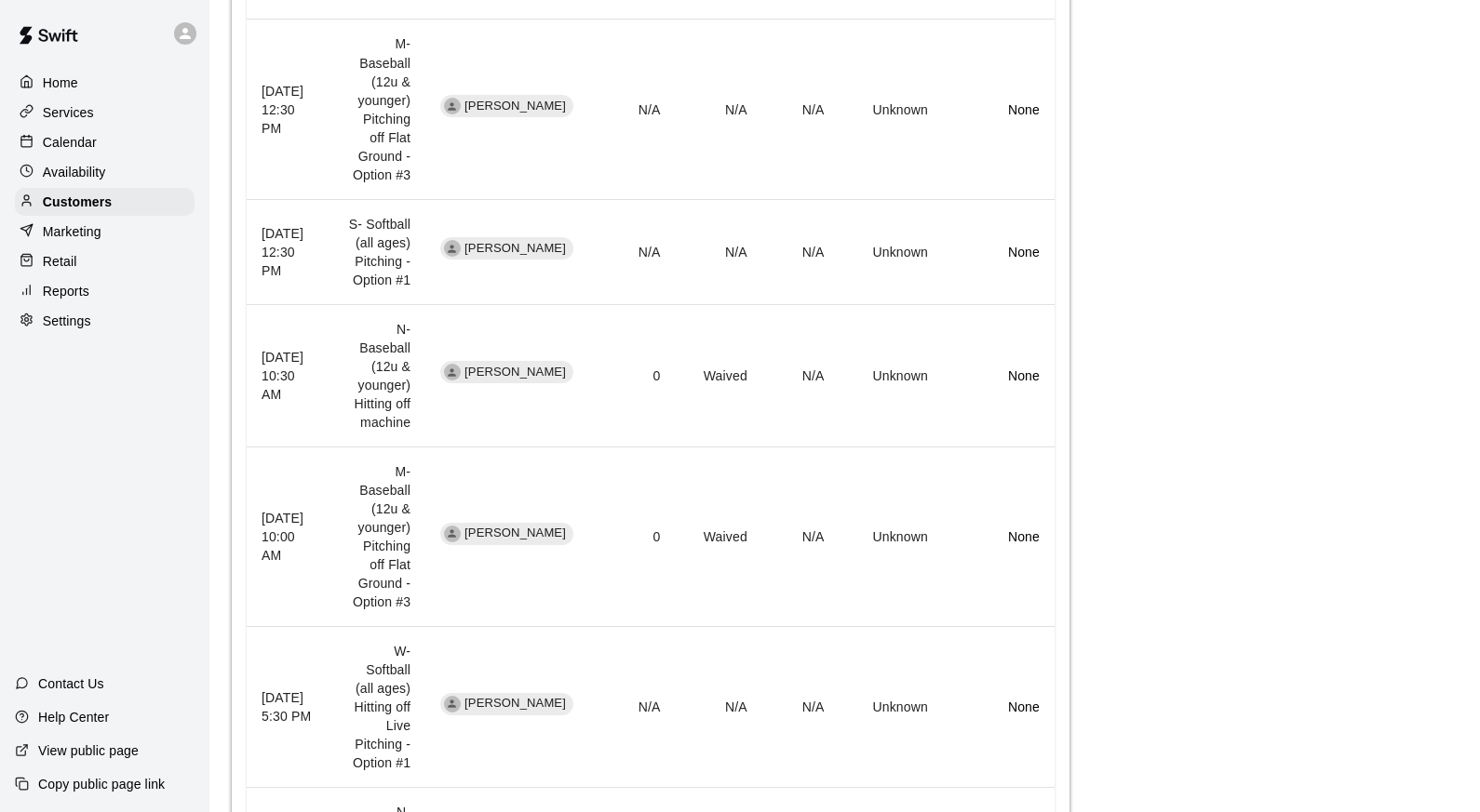
scroll to position [1220, 0]
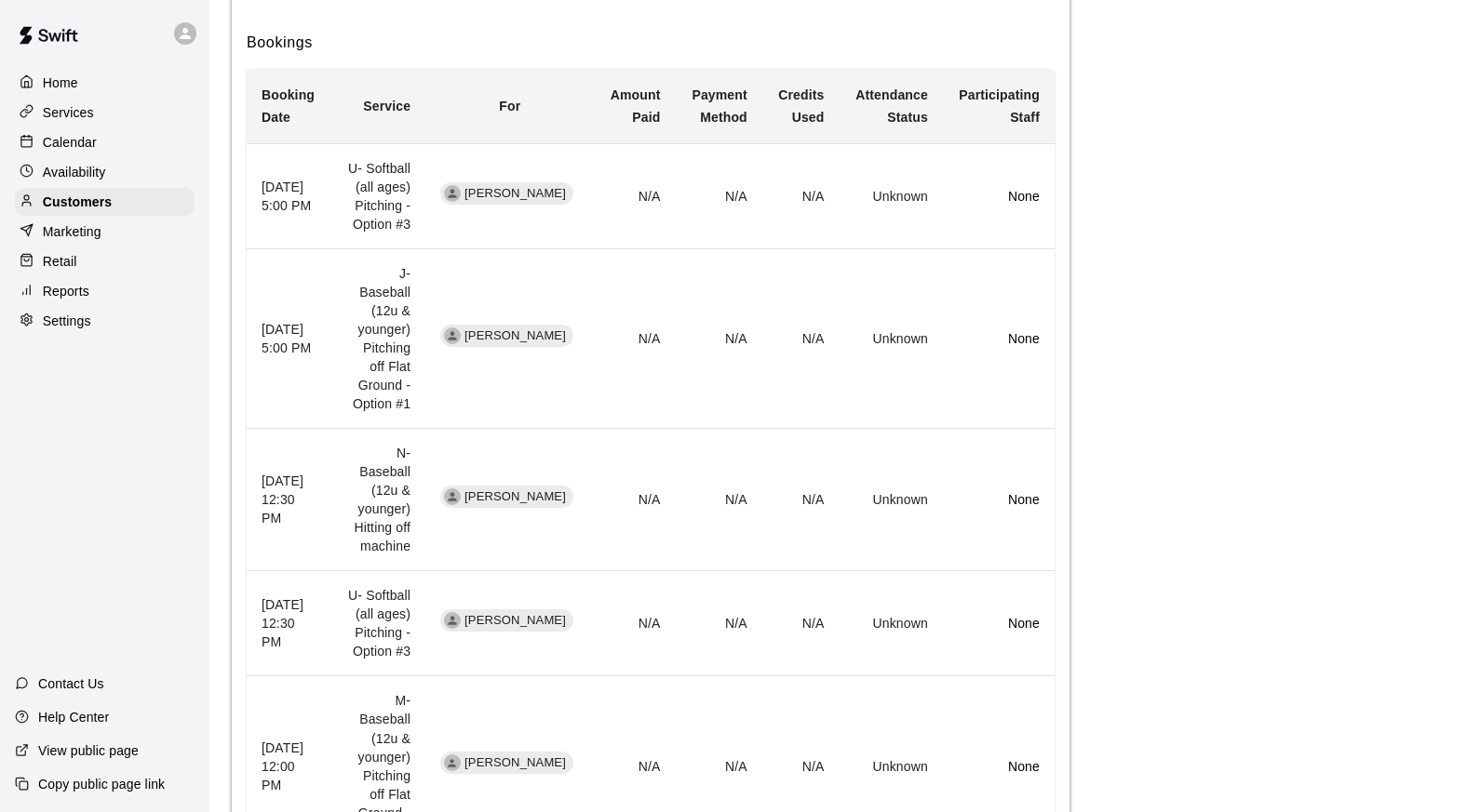
scroll to position [0, 0]
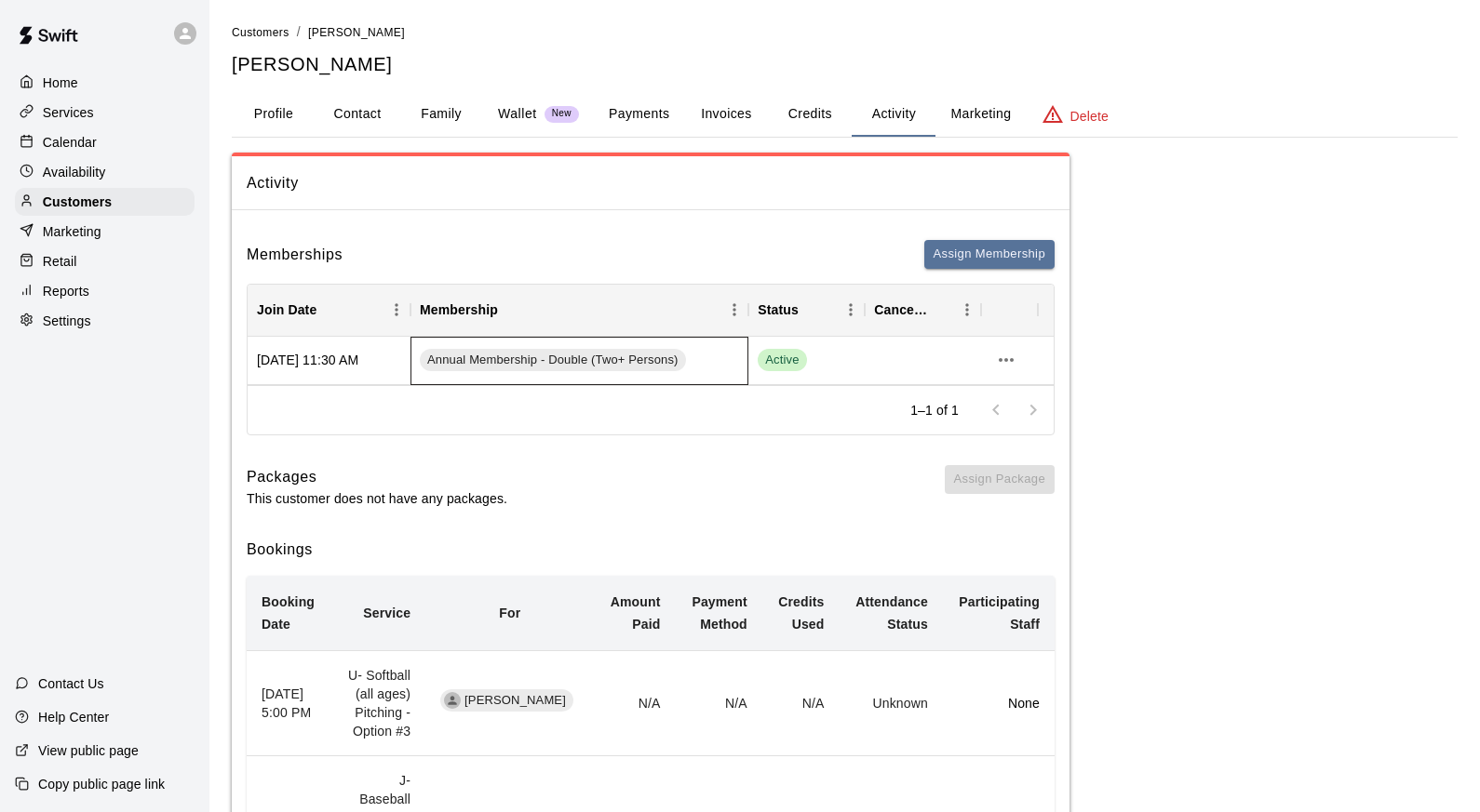
click at [731, 352] on div "Annual Membership - Double (Two+ Persons)" at bounding box center [579, 361] width 338 height 48
click at [786, 359] on span "Active" at bounding box center [782, 361] width 48 height 18
click at [909, 371] on div at bounding box center [923, 361] width 116 height 48
click at [1001, 359] on icon "more actions" at bounding box center [1006, 361] width 15 height 4
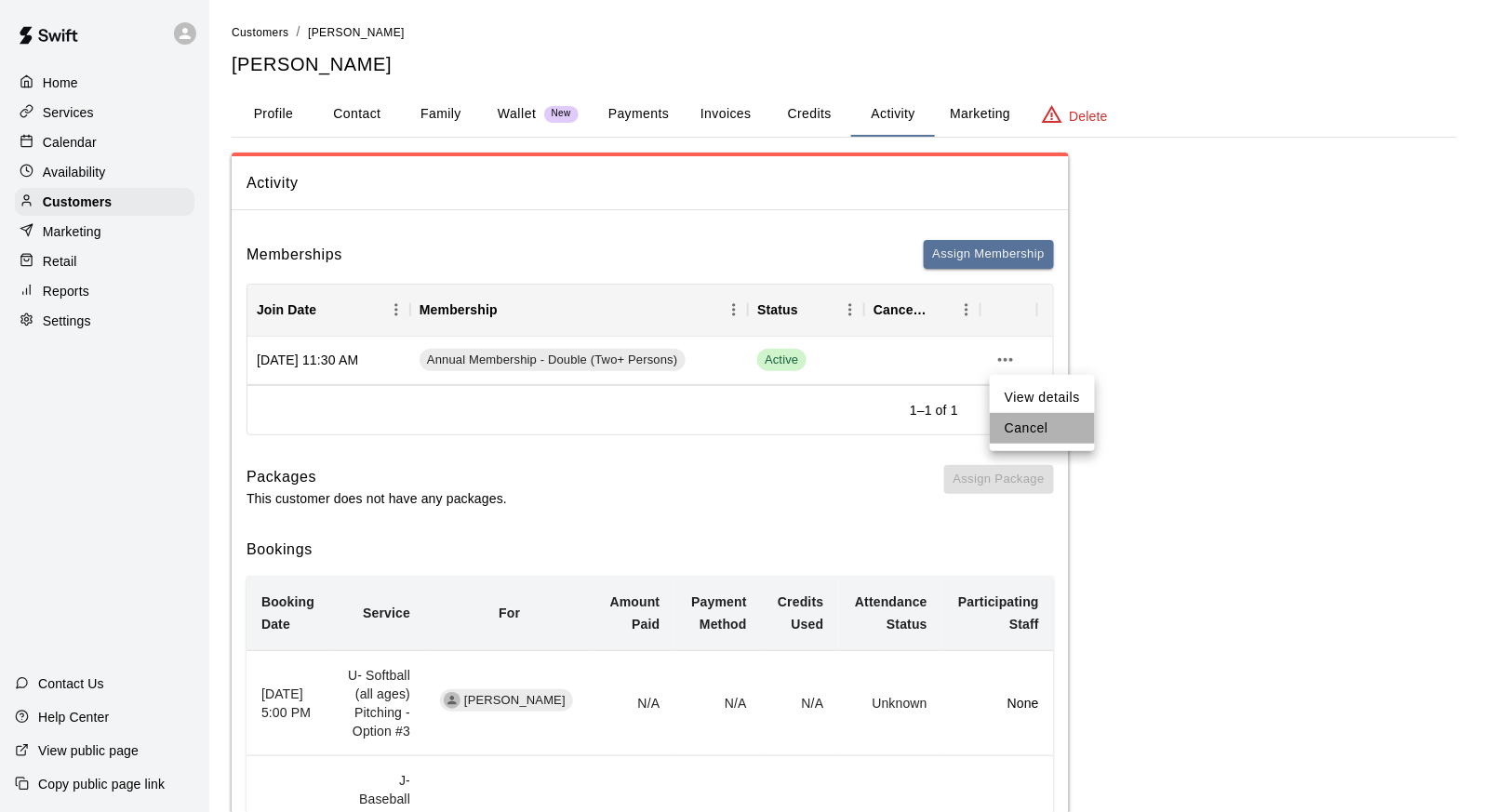
click at [1031, 428] on li "Cancel" at bounding box center [1043, 428] width 105 height 31
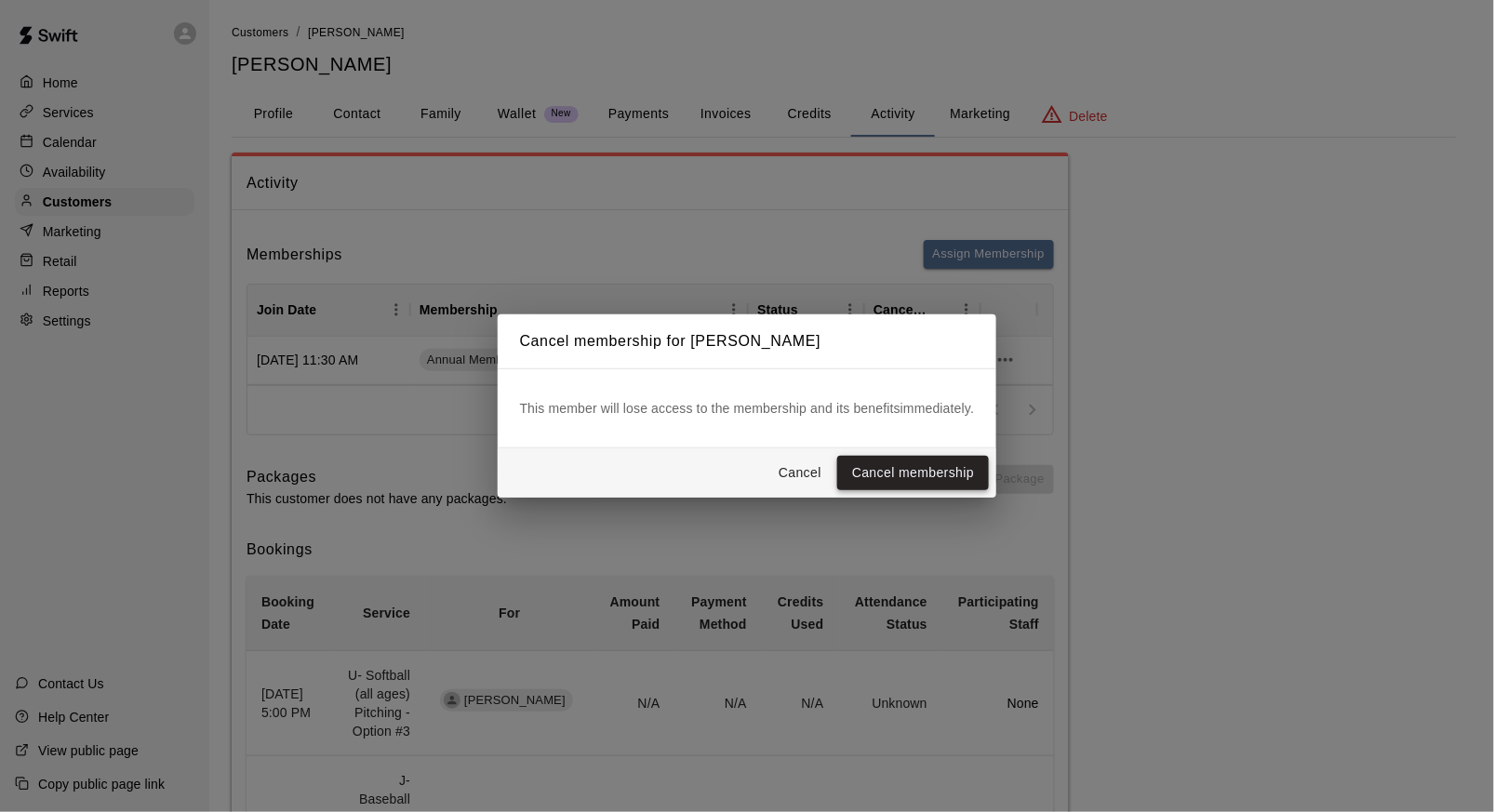
click at [912, 471] on button "Cancel membership" at bounding box center [914, 473] width 152 height 34
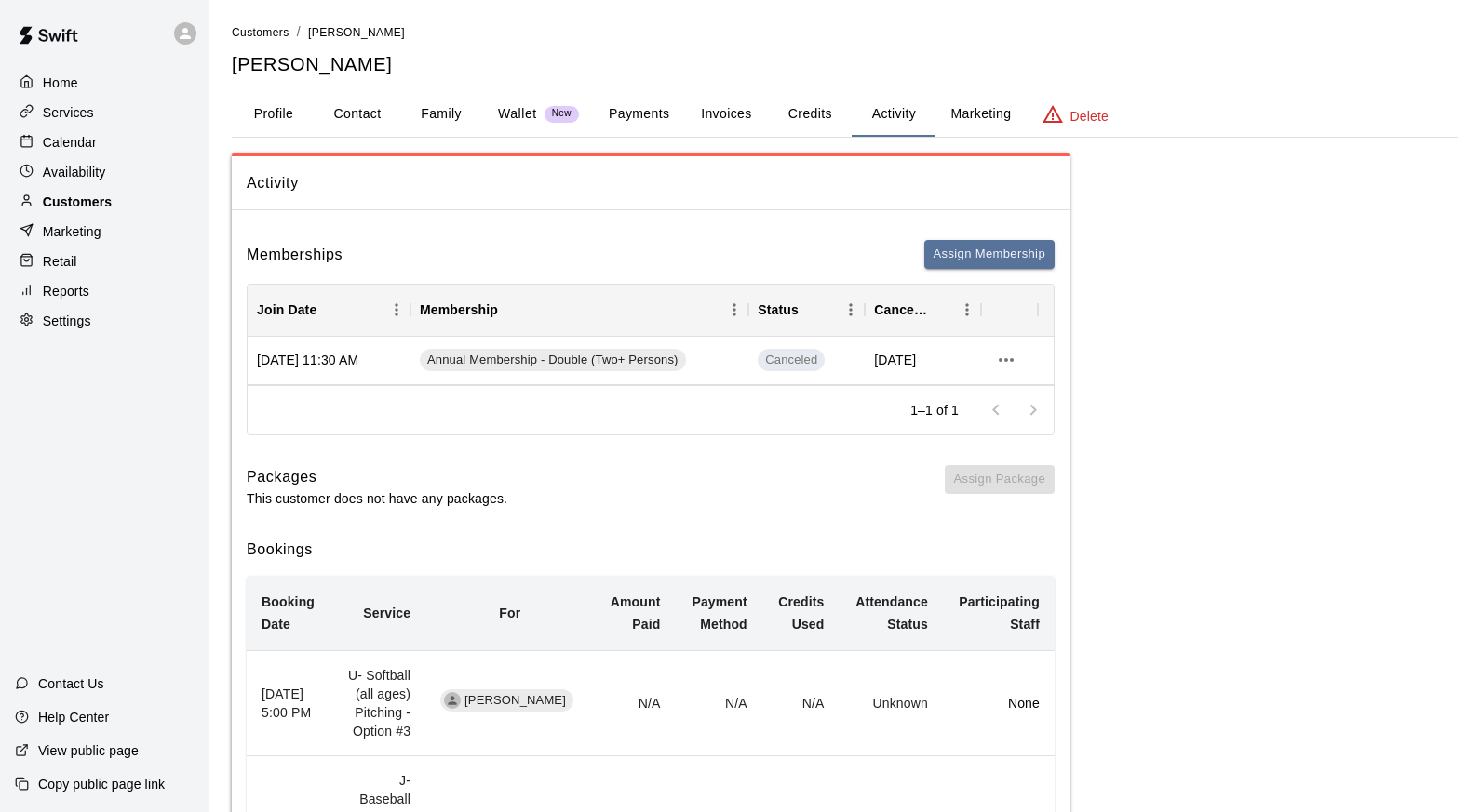
click at [79, 209] on p "Customers" at bounding box center [77, 201] width 69 height 19
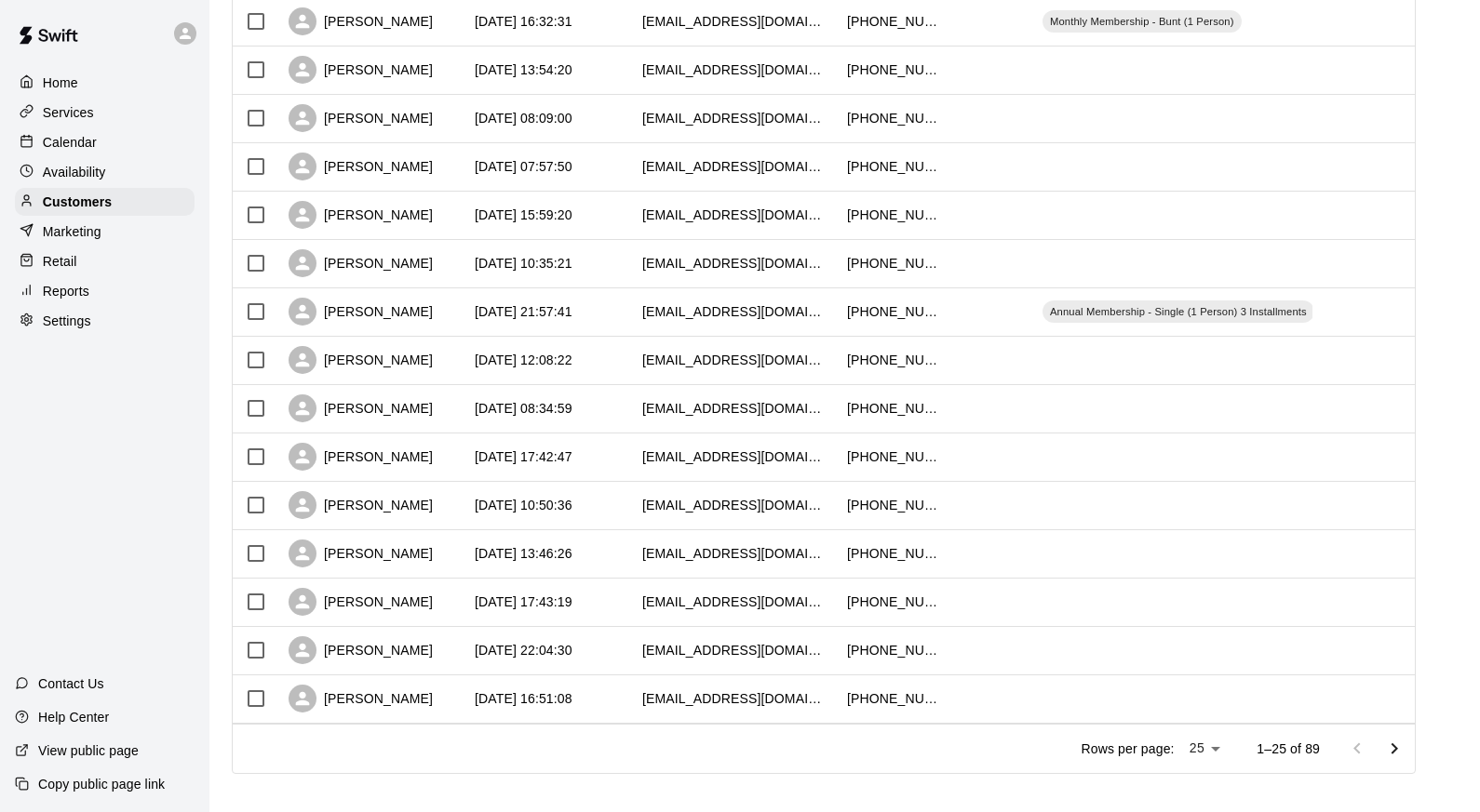
scroll to position [796, 0]
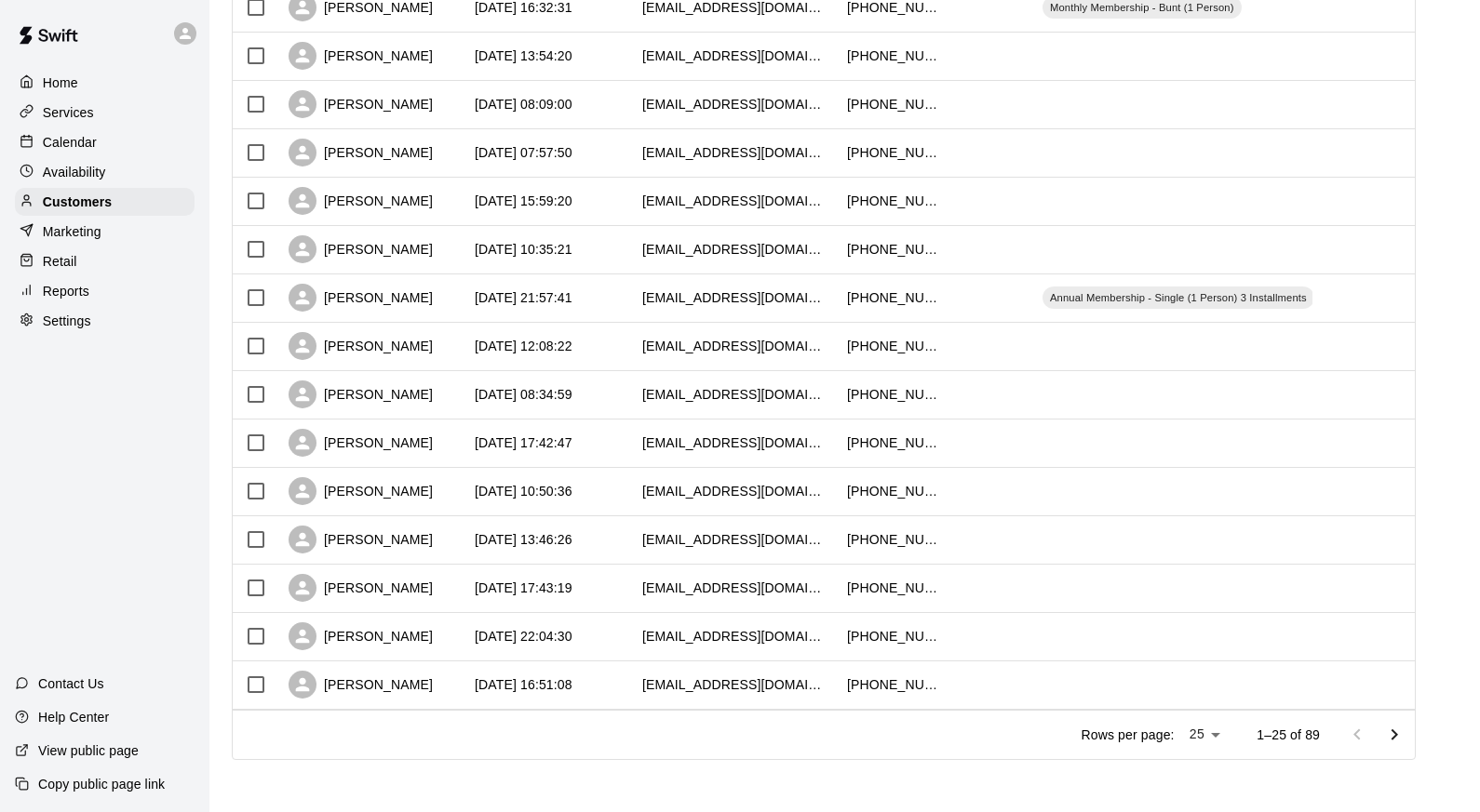
click at [1398, 736] on icon "Go to next page" at bounding box center [1395, 733] width 7 height 11
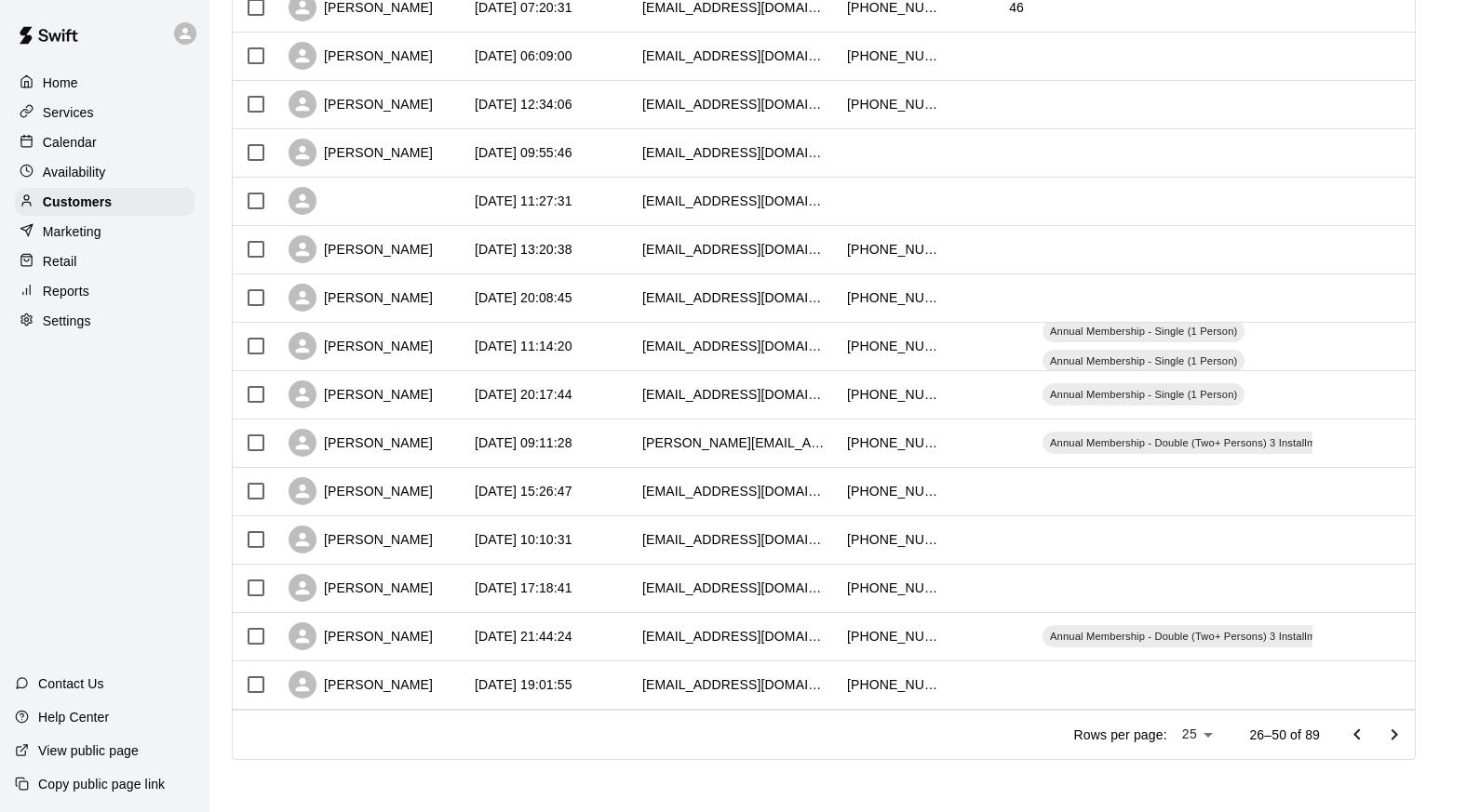
click at [1398, 736] on icon "Go to next page" at bounding box center [1395, 733] width 7 height 11
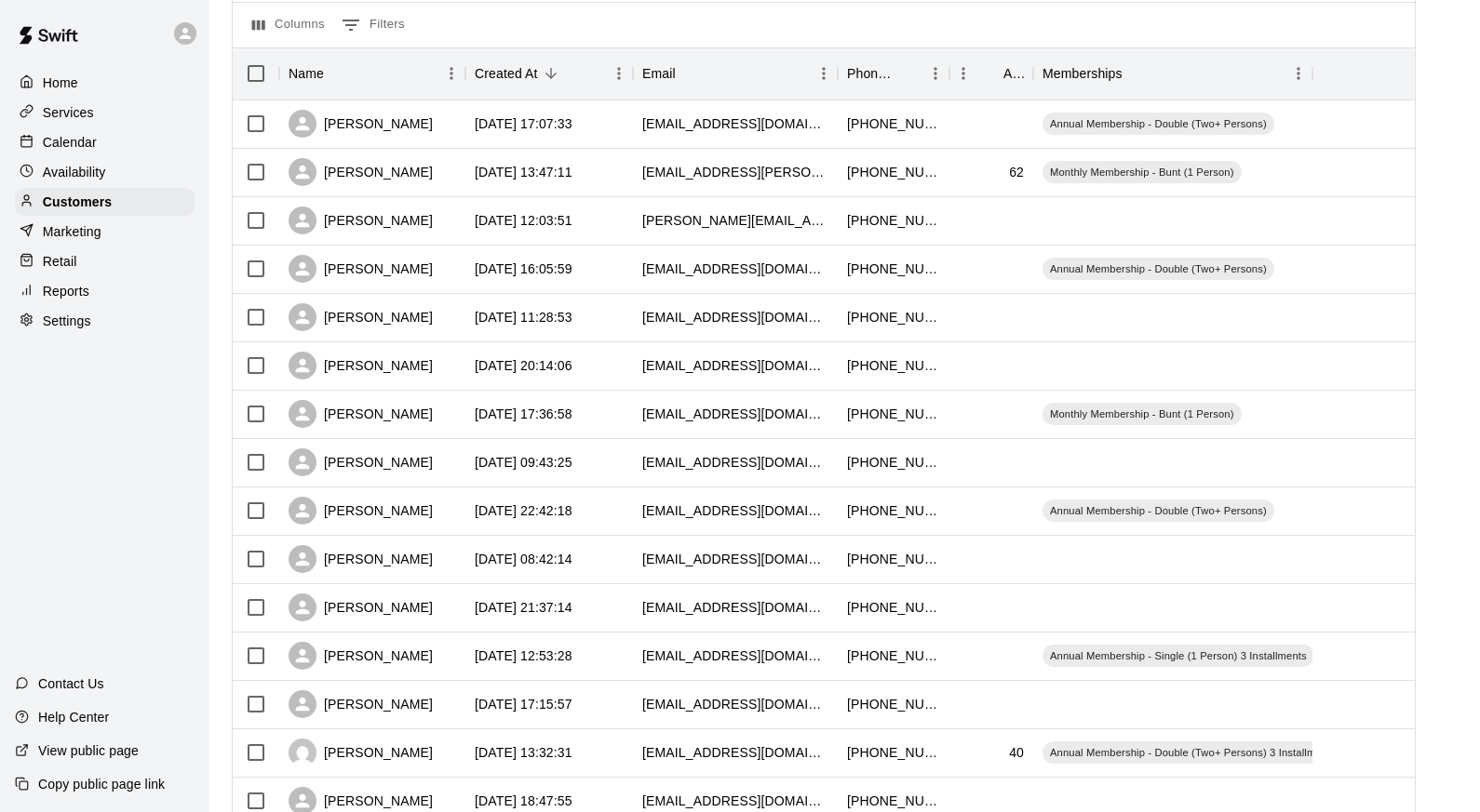
scroll to position [176, 0]
